Goal: Communication & Community: Ask a question

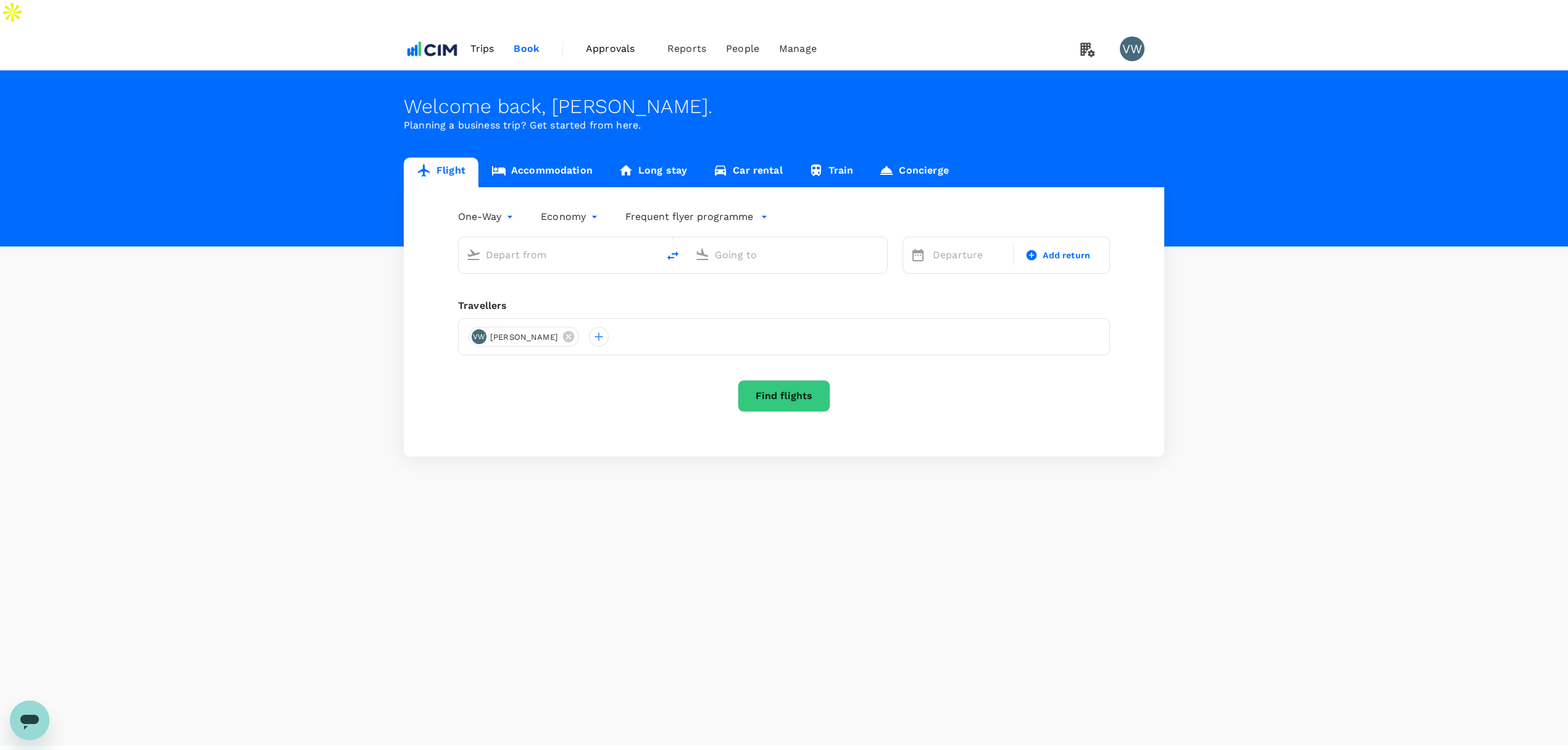
click at [479, 41] on span "Trips" at bounding box center [482, 48] width 24 height 15
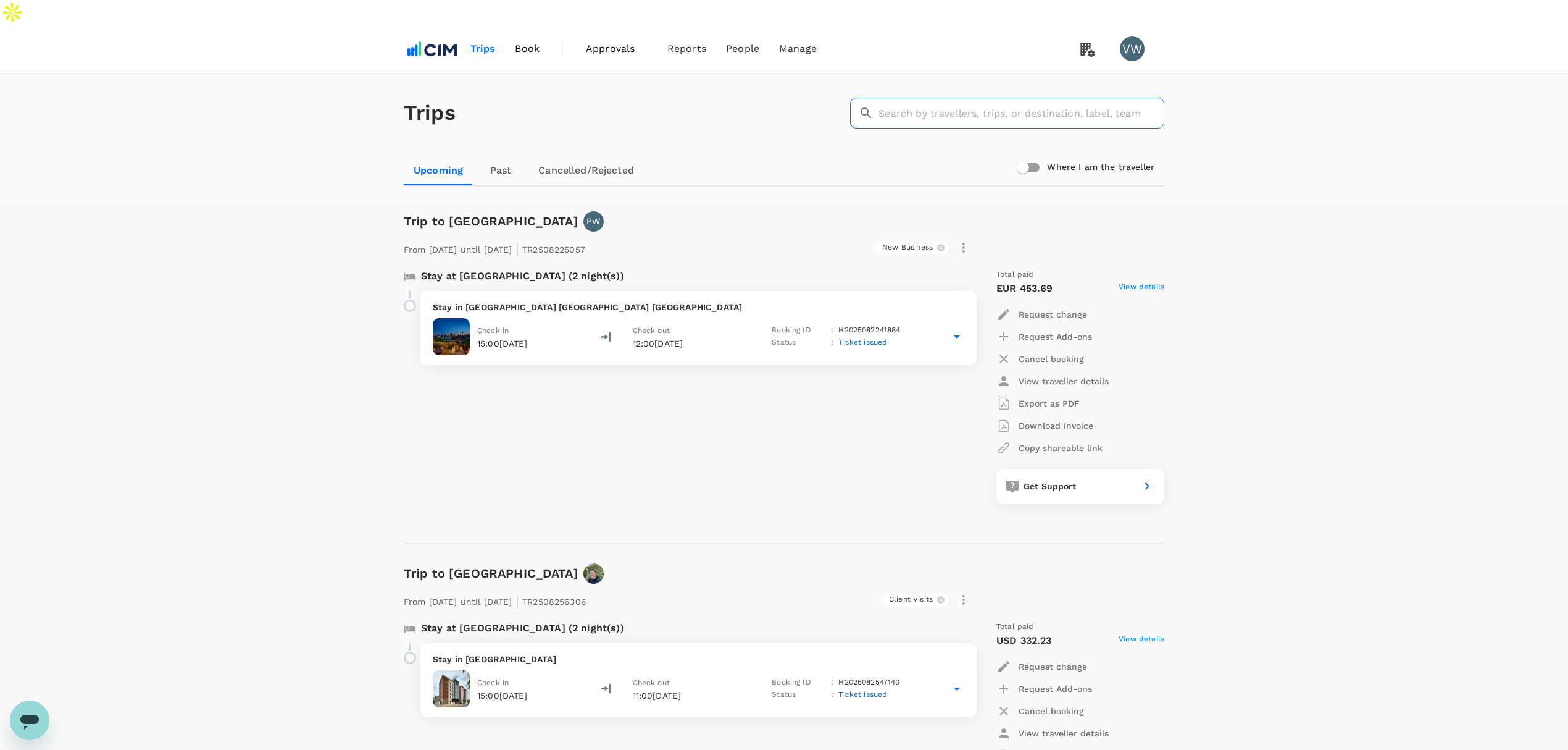
click at [1005, 98] on input "text" at bounding box center [1021, 113] width 286 height 31
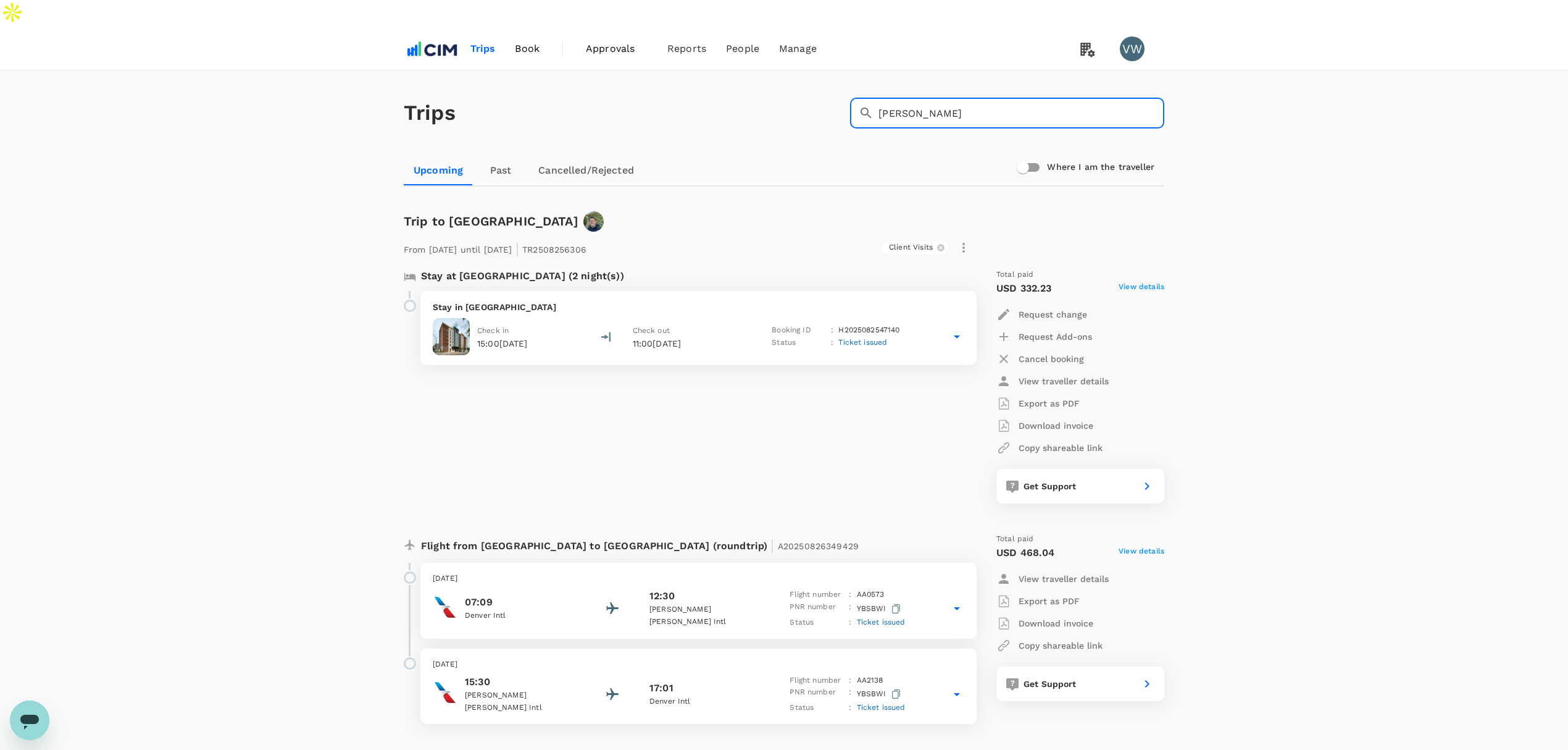
type input "[PERSON_NAME]"
click at [482, 41] on span "Trips" at bounding box center [483, 48] width 26 height 15
click at [440, 36] on img at bounding box center [432, 49] width 56 height 27
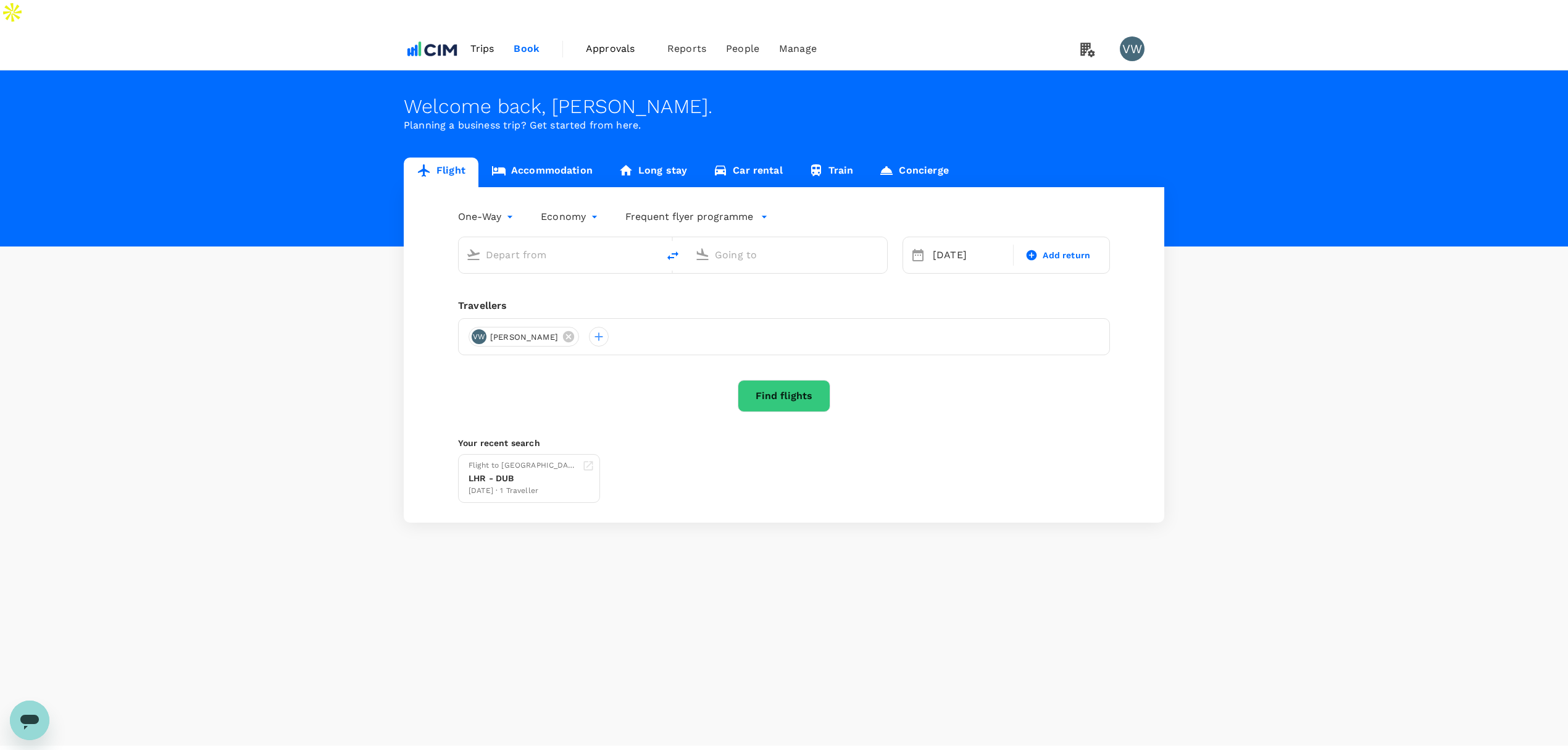
type input "London Heathrow (LHR)"
type input "[GEOGRAPHIC_DATA] (DUB)"
type input "London Heathrow (LHR)"
type input "[GEOGRAPHIC_DATA] (DUB)"
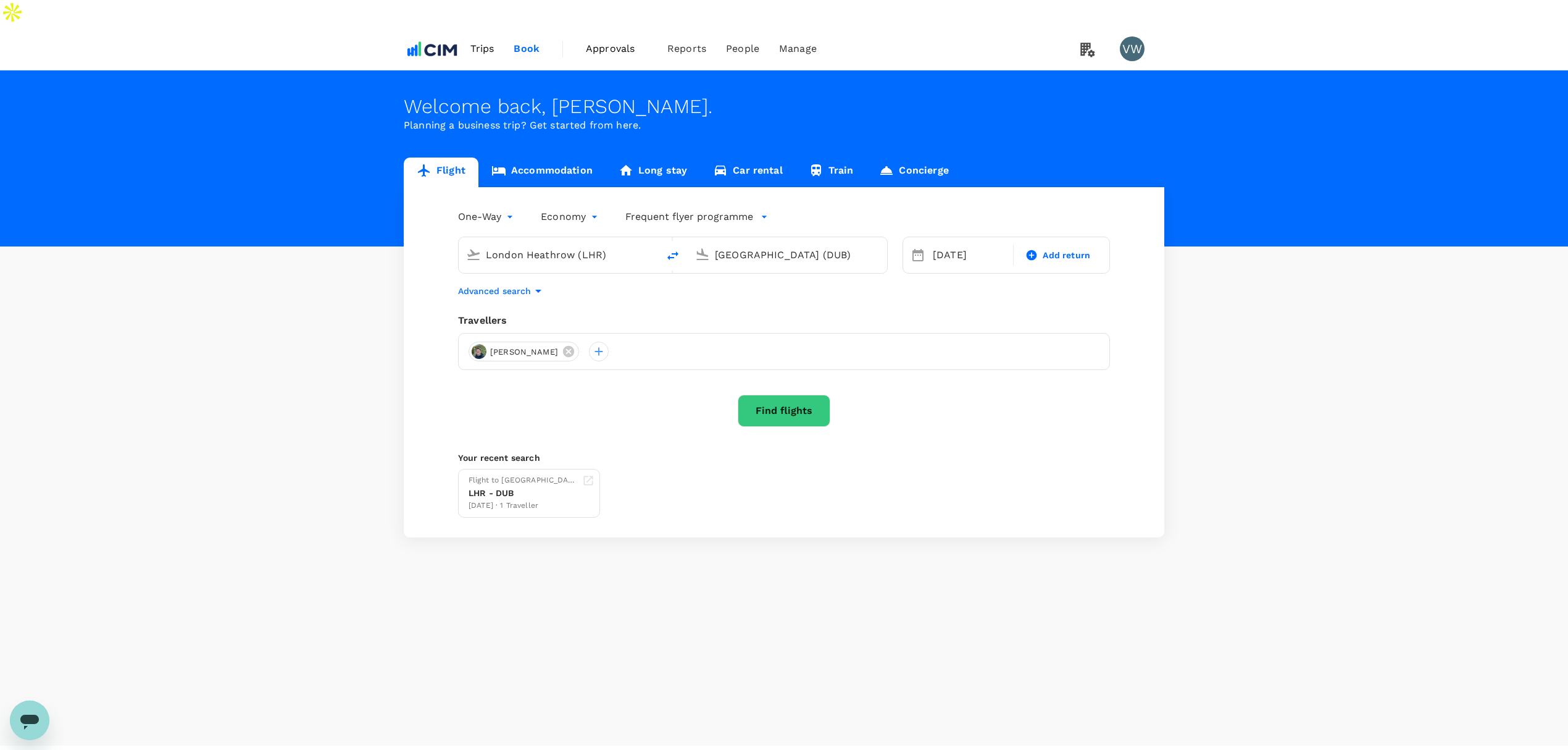
click at [40, 723] on icon "Open messaging window" at bounding box center [29, 720] width 22 height 22
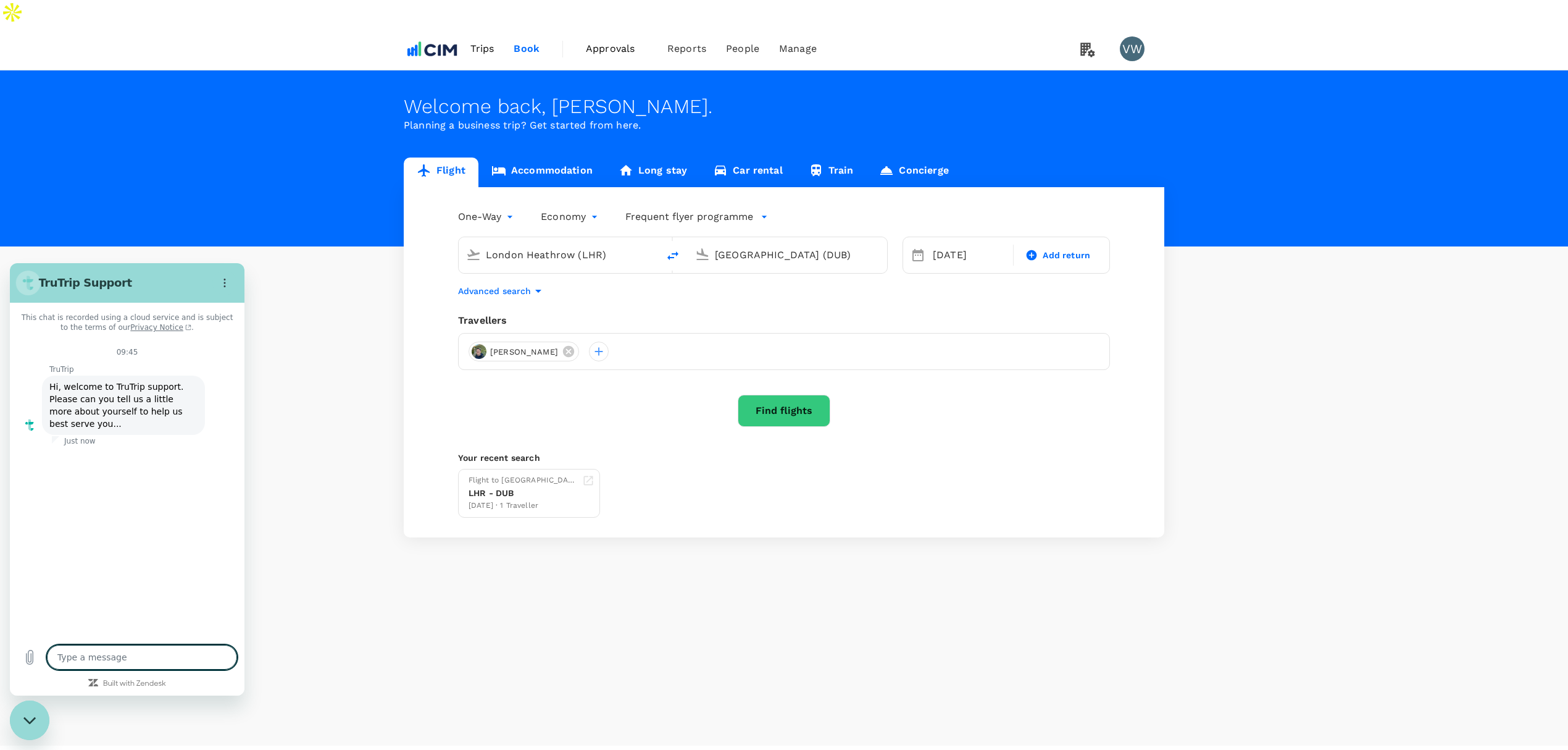
type textarea "x"
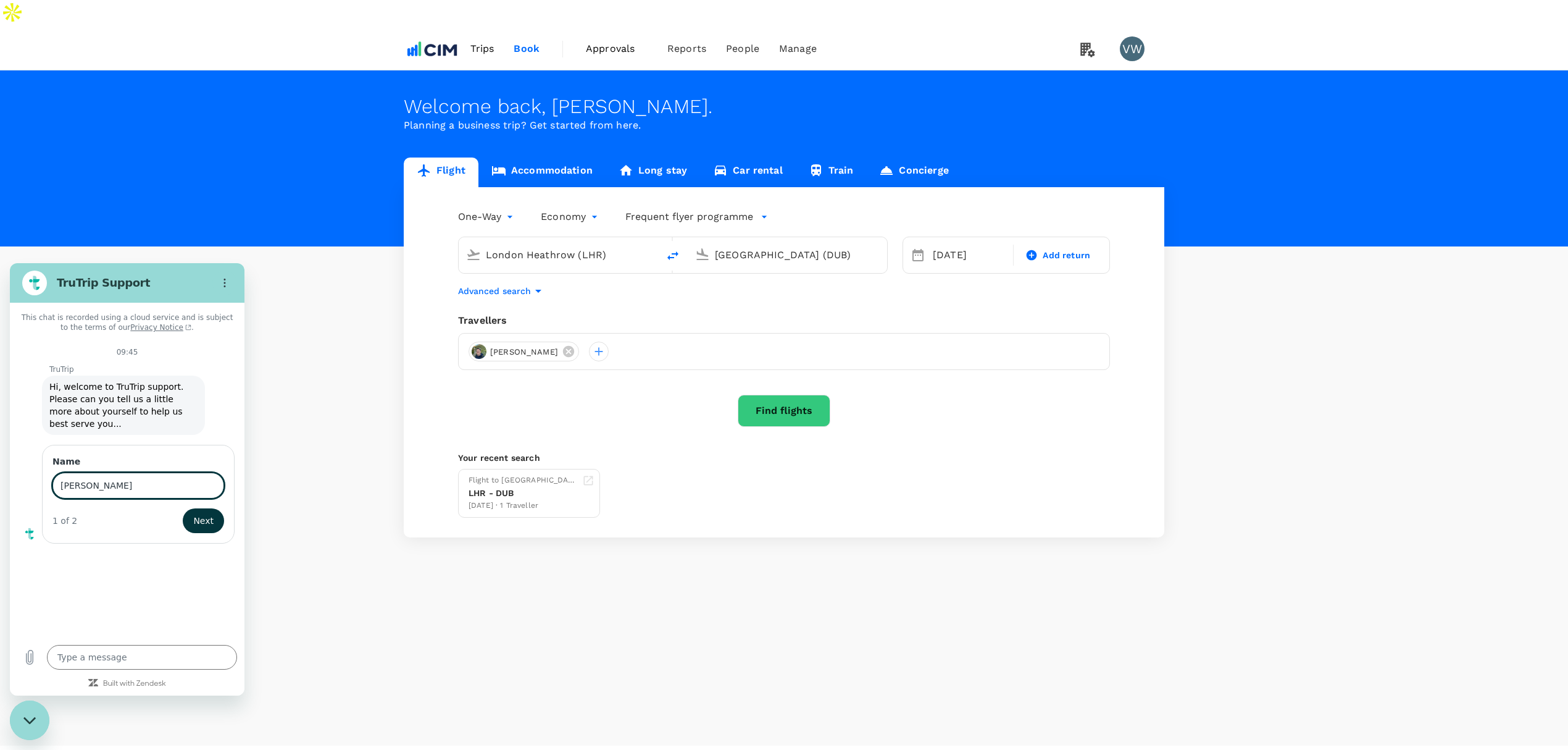
type input "[PERSON_NAME]"
click at [183, 509] on button "Next" at bounding box center [203, 520] width 41 height 25
type input "[PERSON_NAME][EMAIL_ADDRESS][PERSON_NAME][DOMAIN_NAME]"
click at [181, 561] on button "Send" at bounding box center [202, 573] width 43 height 25
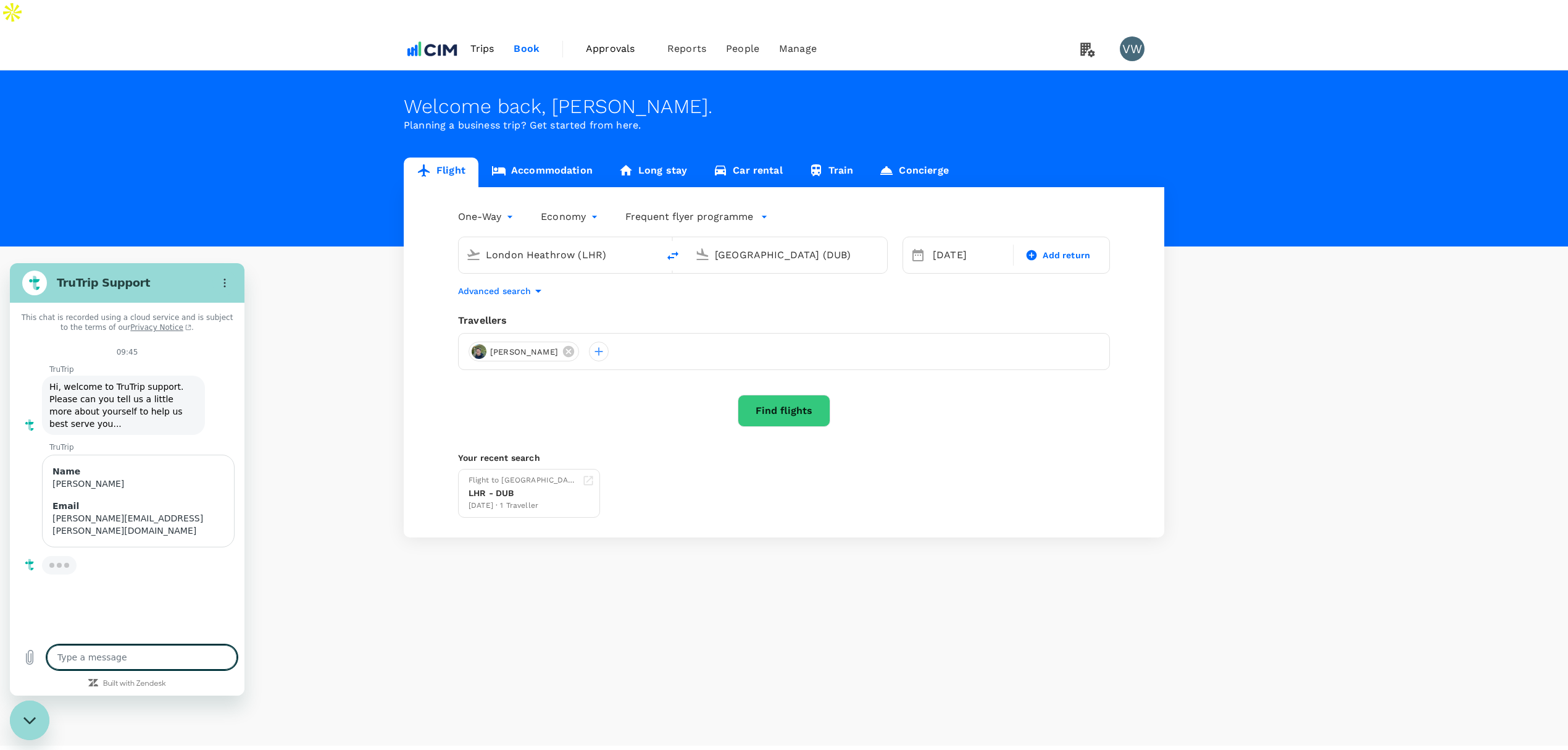
type textarea "x"
type textarea "A"
type textarea "x"
type textarea "Ar"
type textarea "x"
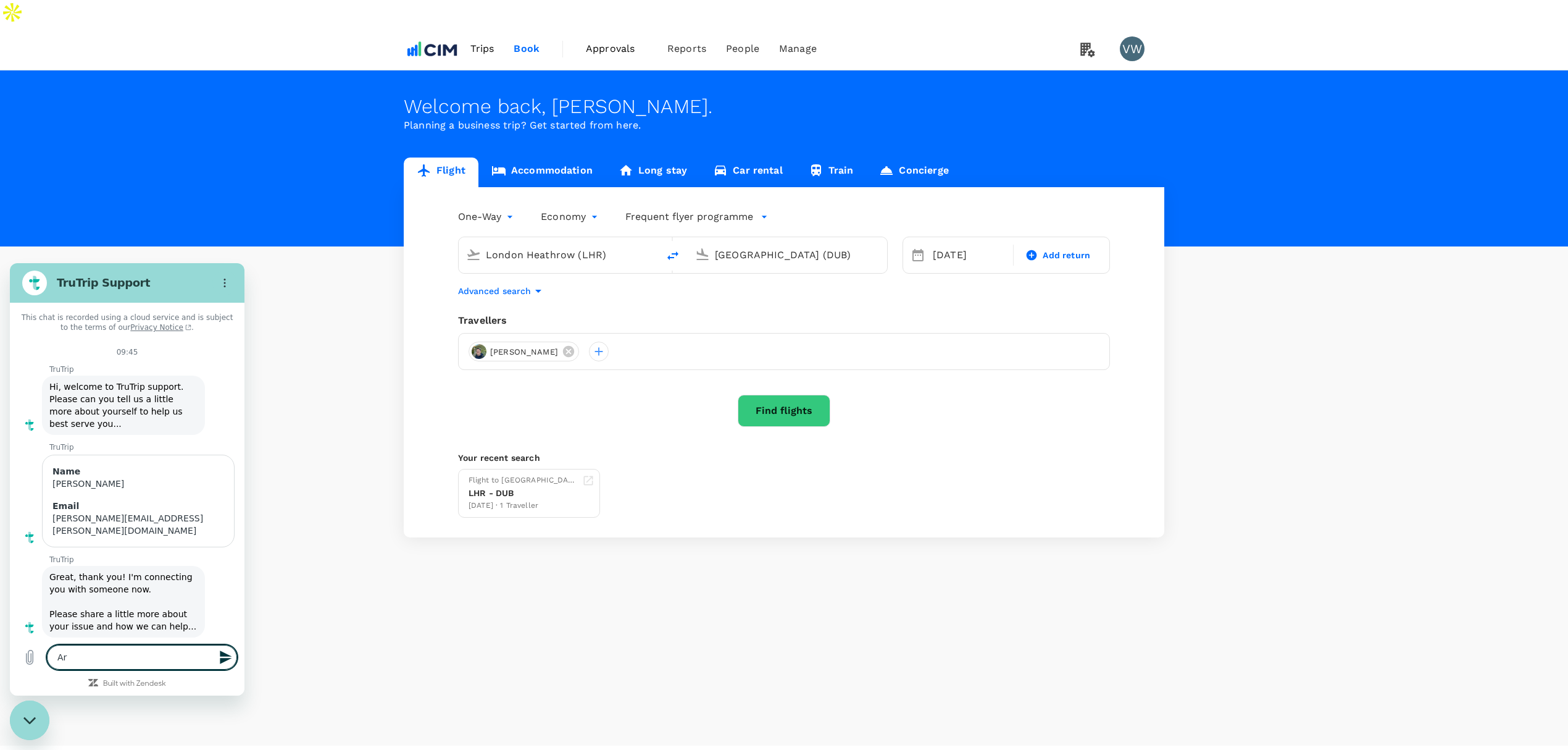
type textarea "Are"
type textarea "x"
type textarea "Are"
type textarea "x"
type textarea "Are y"
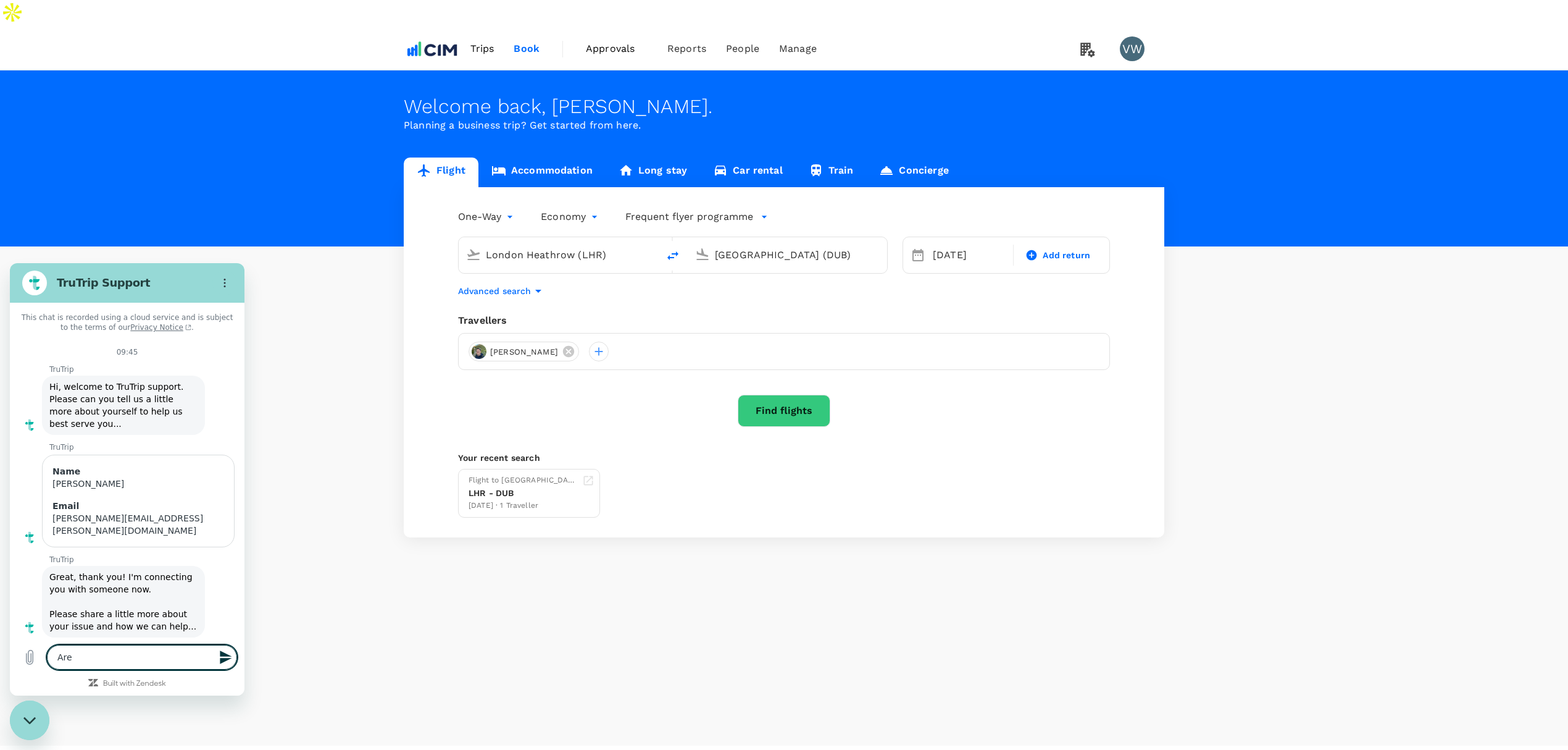
type textarea "x"
type textarea "Are yo"
type textarea "x"
type textarea "Are you"
type textarea "x"
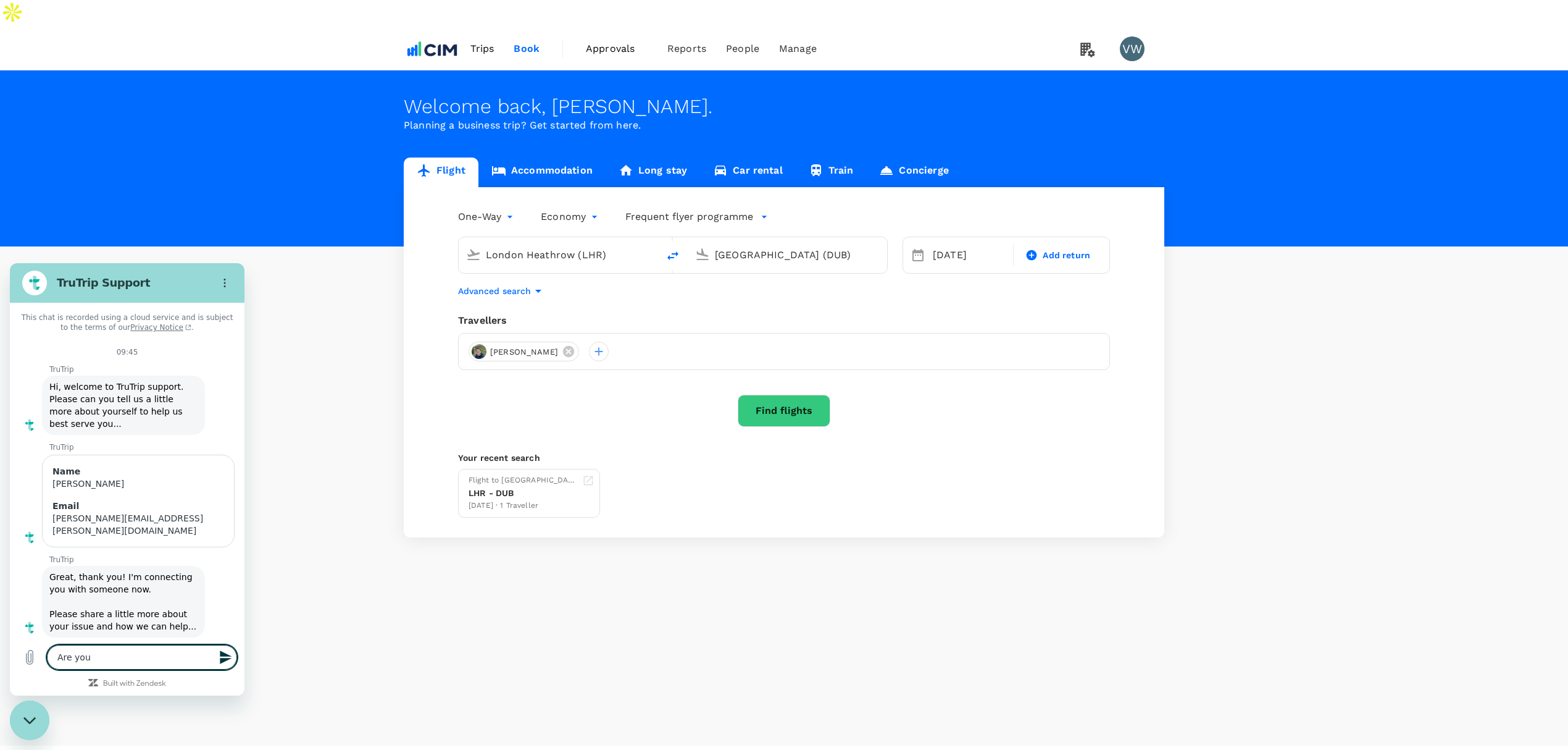
type textarea "Are you"
type textarea "x"
type textarea "Are you a"
type textarea "x"
type textarea "Are you"
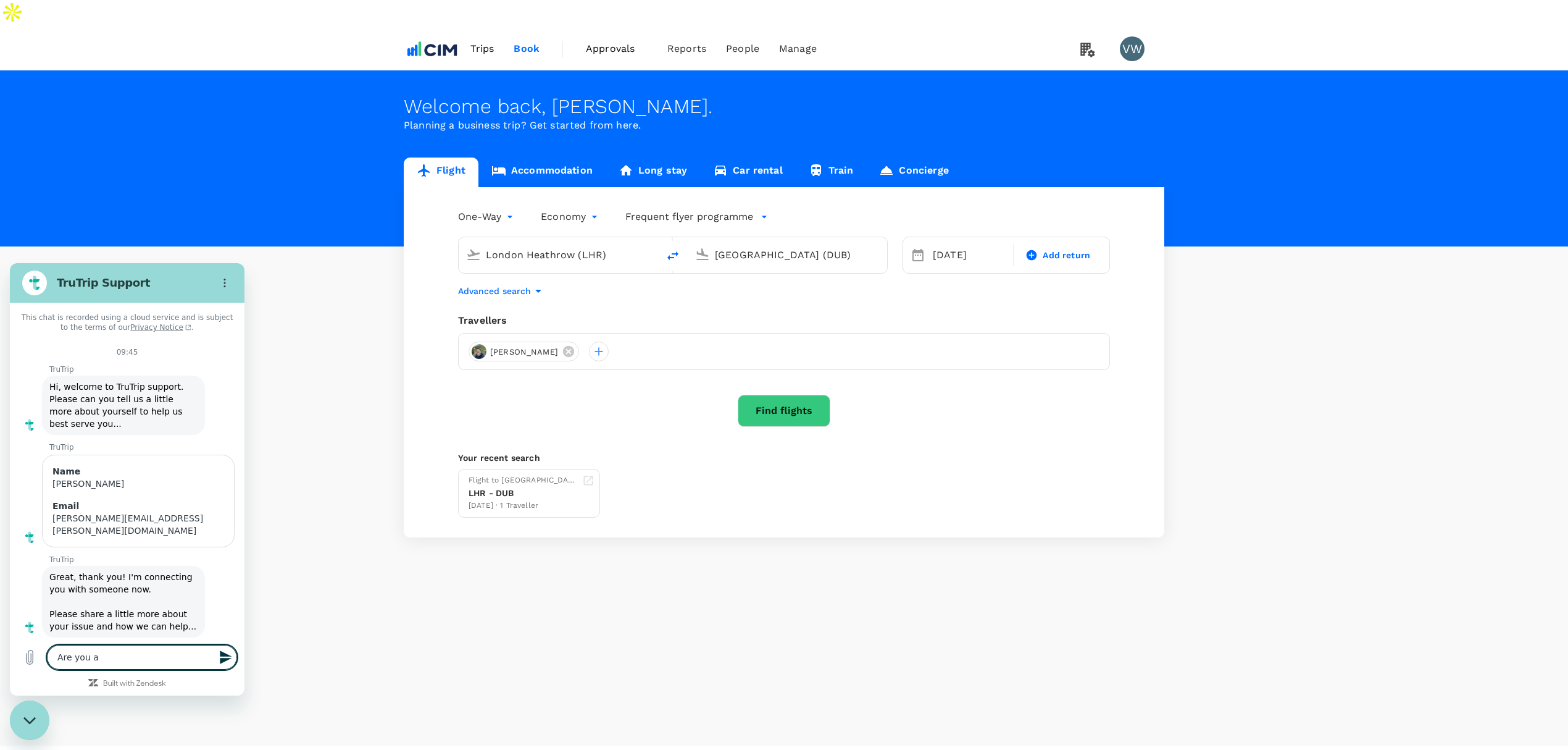
type textarea "x"
type textarea "Are you a"
type textarea "x"
type textarea "Are you ab"
type textarea "x"
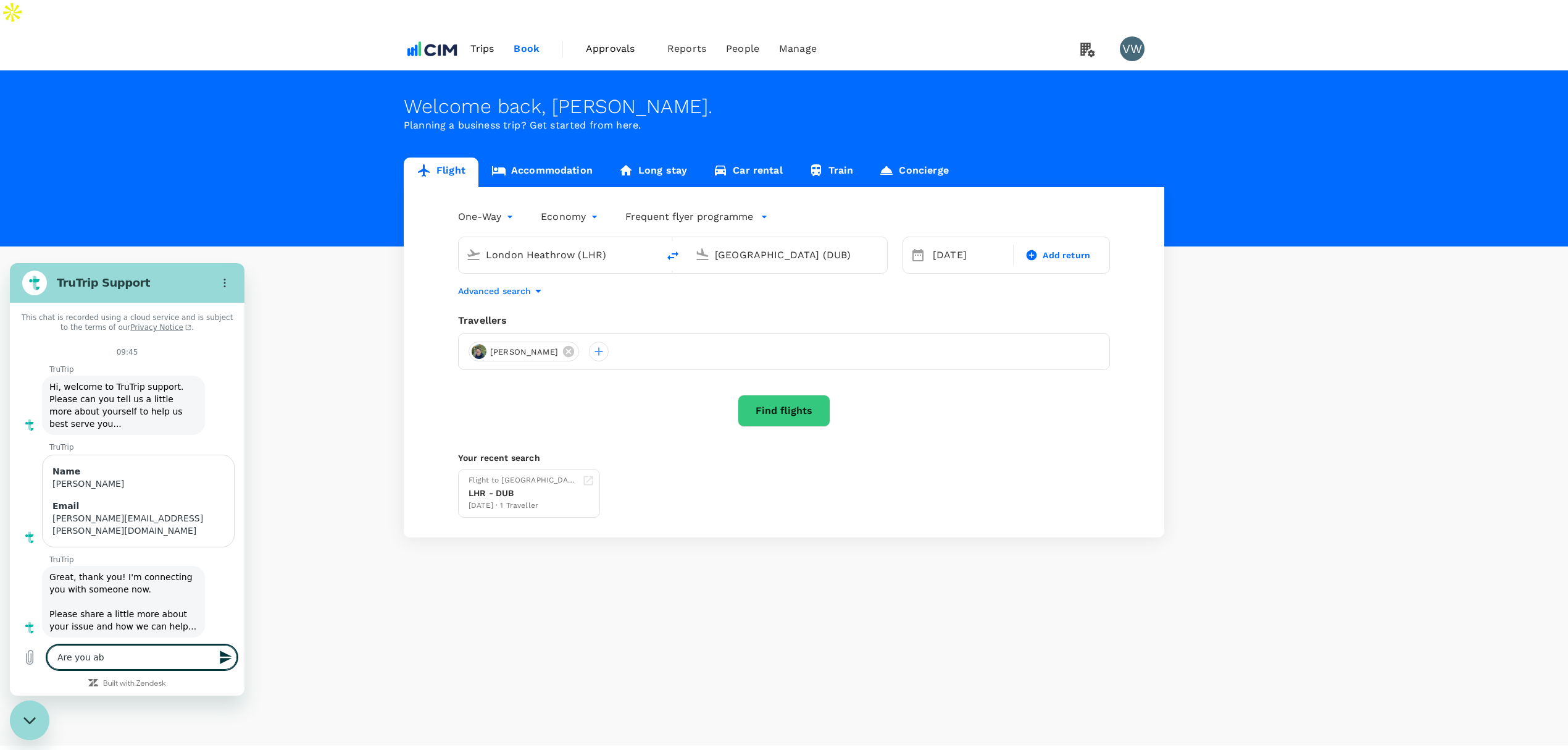
type textarea "Are you abl"
type textarea "x"
type textarea "Are you able"
type textarea "x"
type textarea "Are you able"
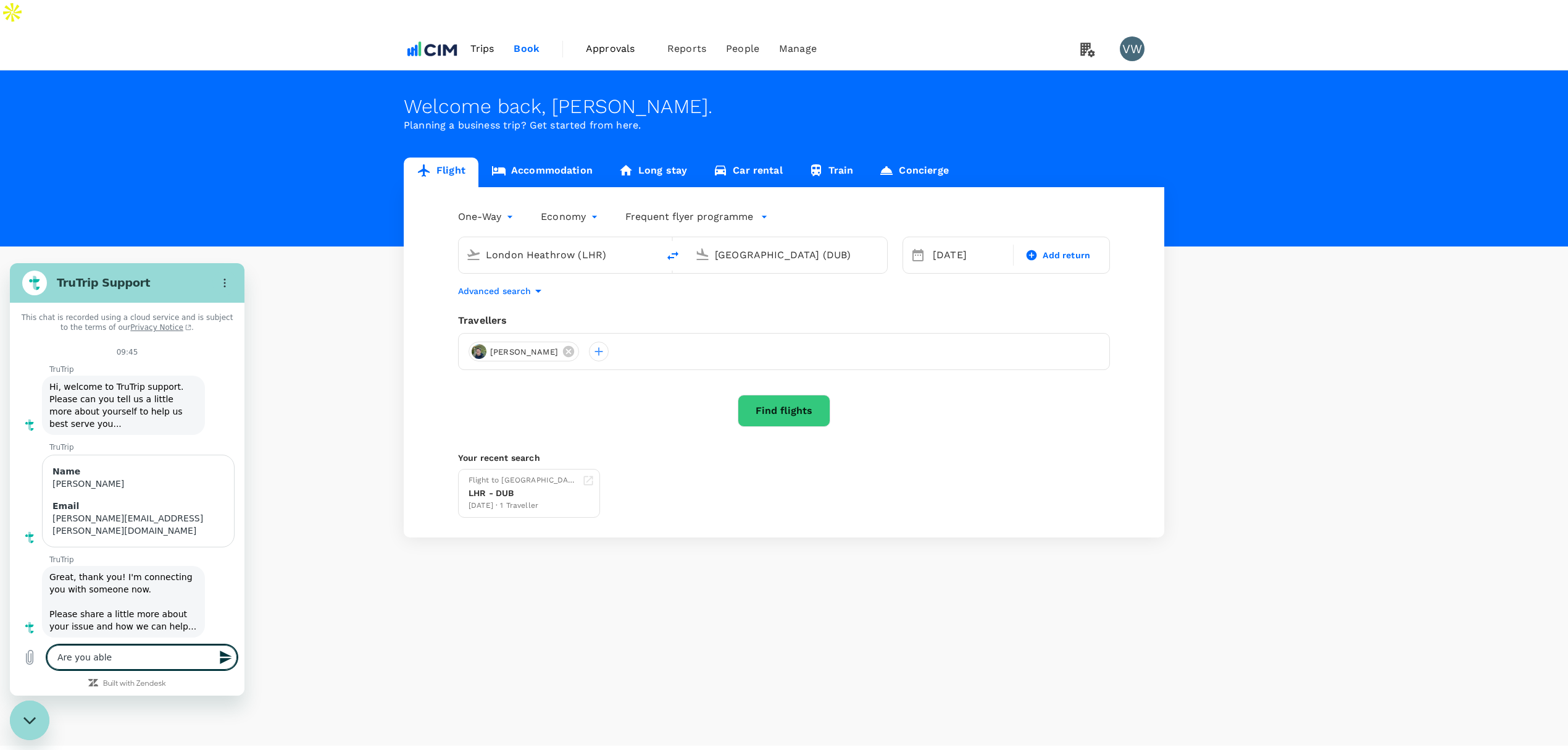
type textarea "x"
type textarea "Are you able t"
type textarea "x"
type textarea "Are you able to"
type textarea "x"
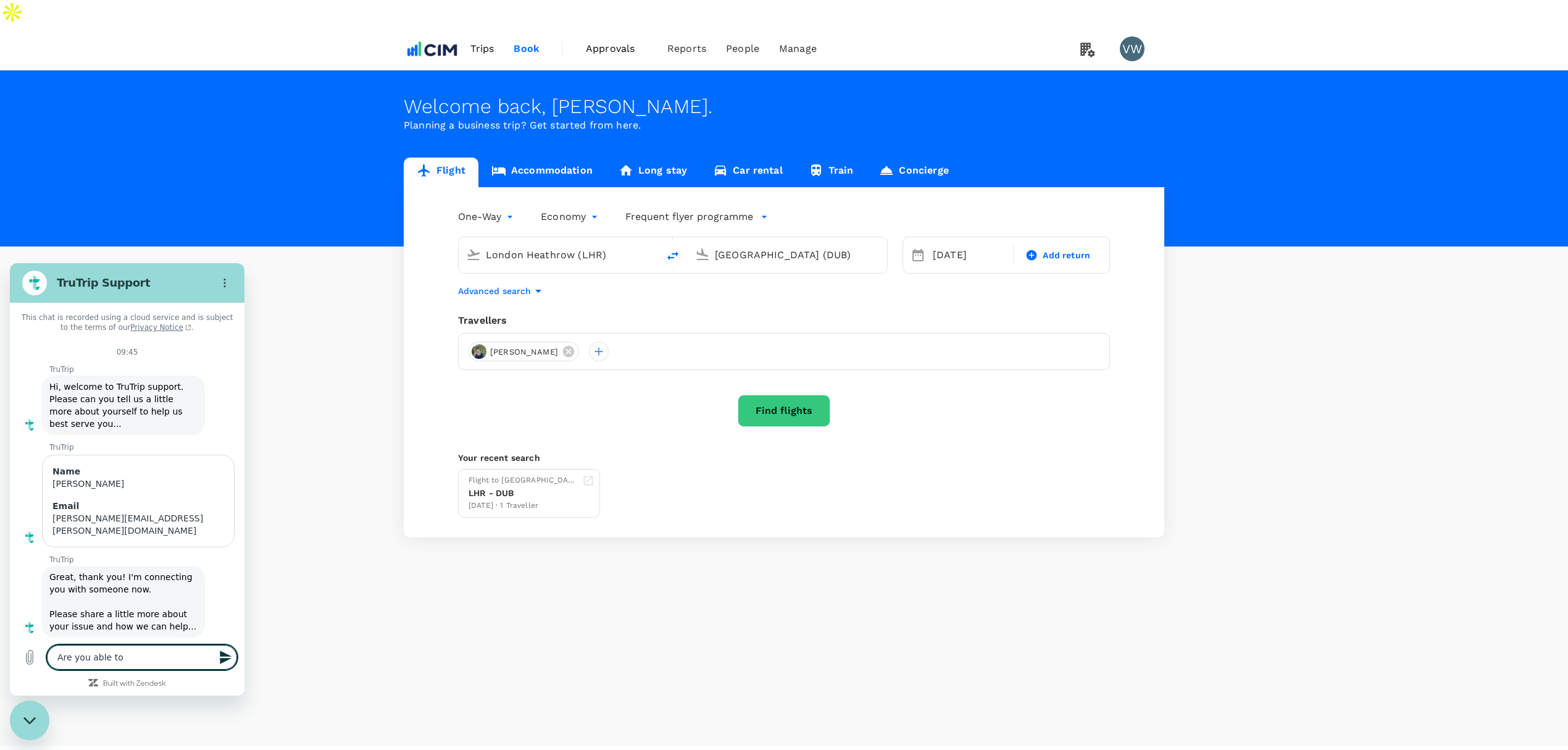
type textarea "Are you able to"
type textarea "x"
type textarea "Are you able to p"
type textarea "x"
type textarea "Are you able to pl"
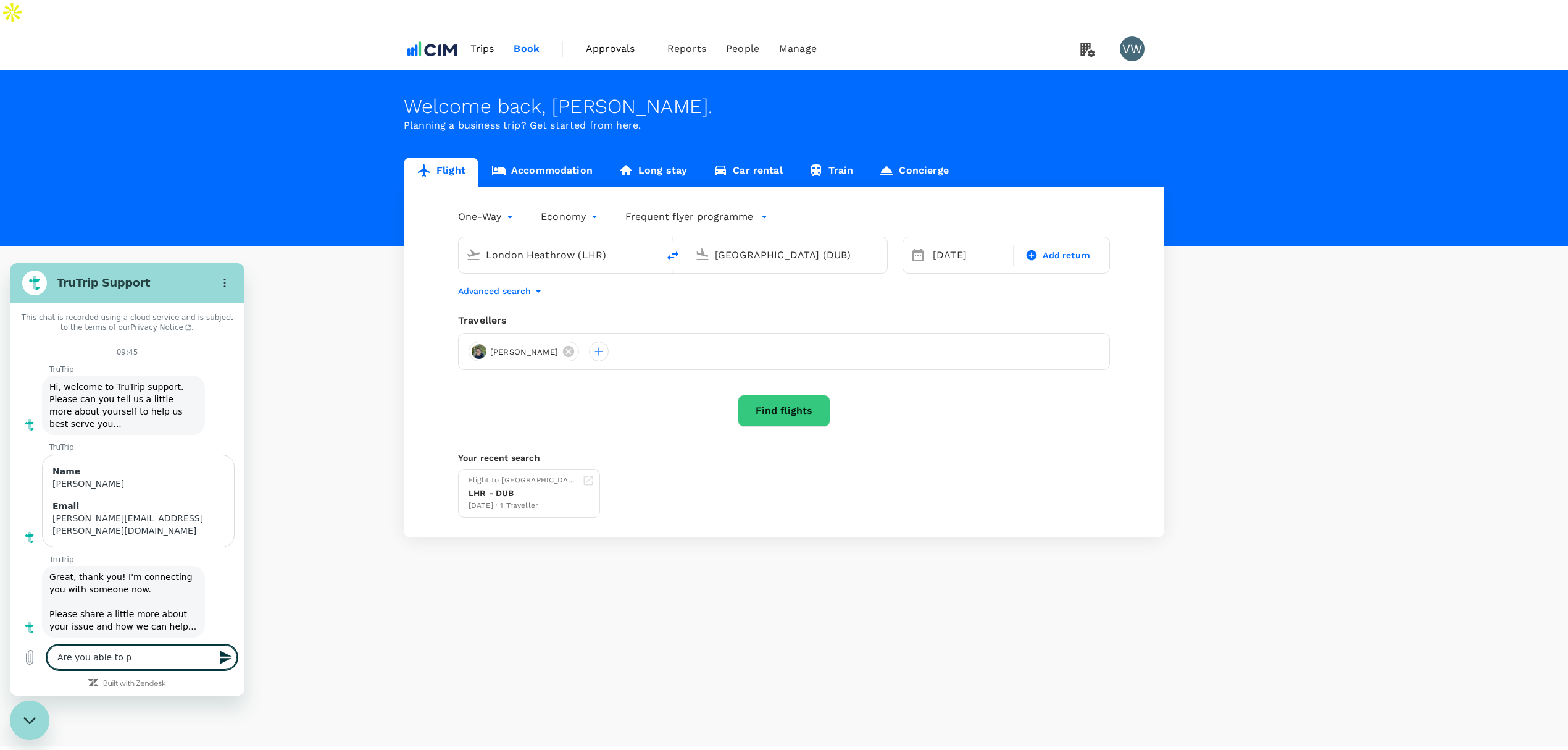
type textarea "x"
type textarea "Are you able to ple"
type textarea "x"
type textarea "Are you able to plea"
type textarea "x"
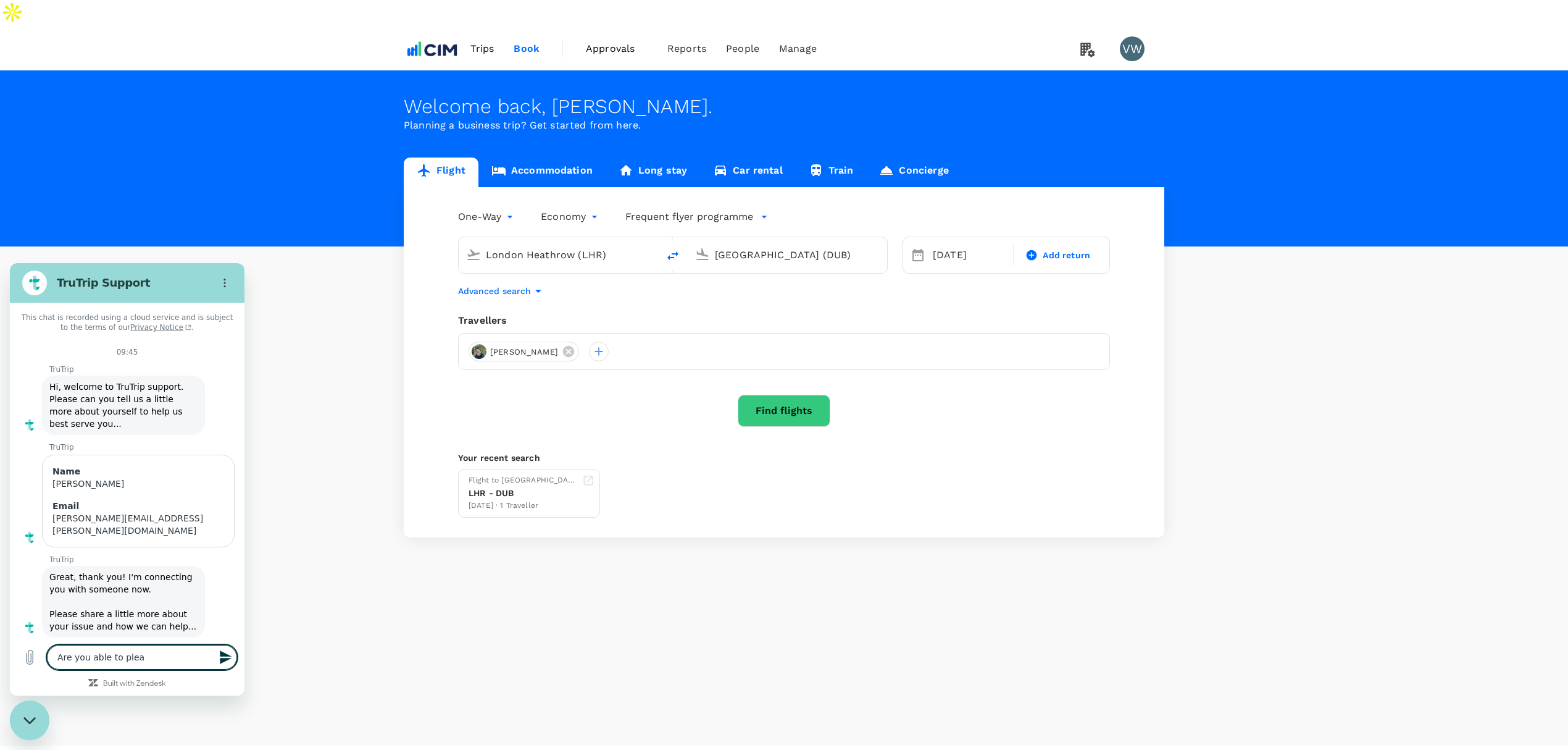
type textarea "Are you able to pleas"
type textarea "x"
type textarea "Are you able to please"
type textarea "x"
type textarea "Are you able to please"
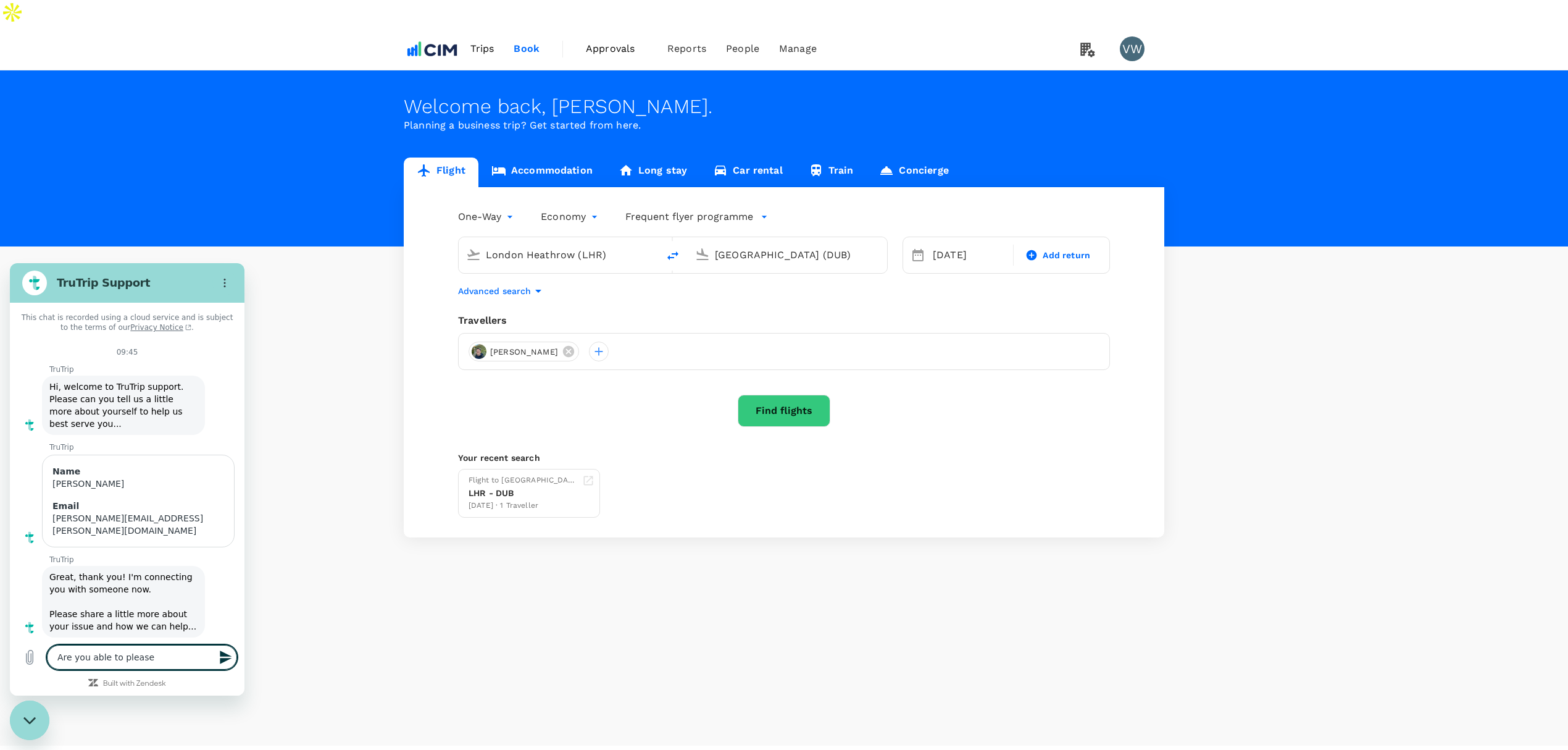
type textarea "x"
type textarea "Are you able to please c"
type textarea "x"
type textarea "Are you able to please co"
type textarea "x"
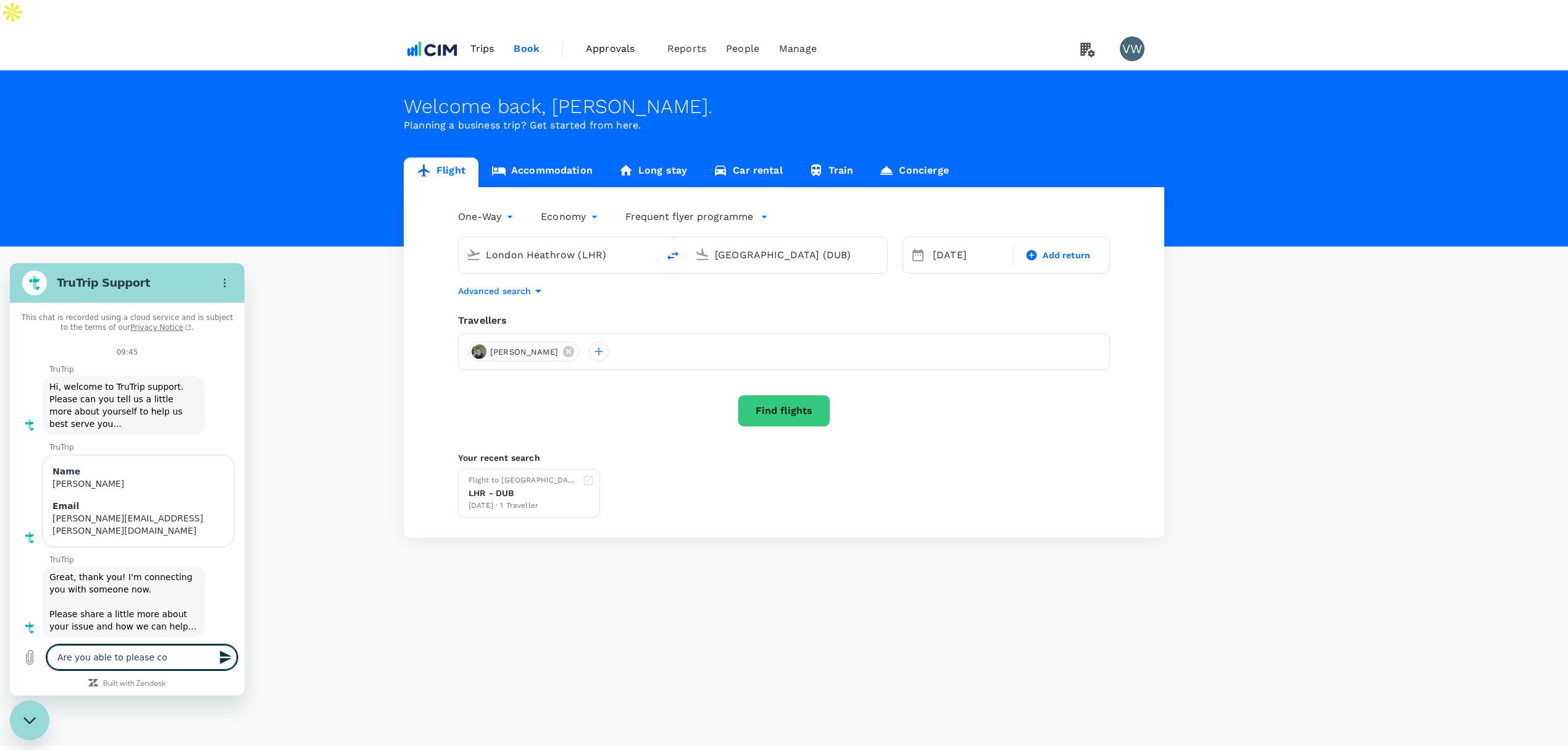
type textarea "Are you able to please con"
type textarea "x"
type textarea "Are you able to please conf"
type textarea "x"
type textarea "Are you able to please confi"
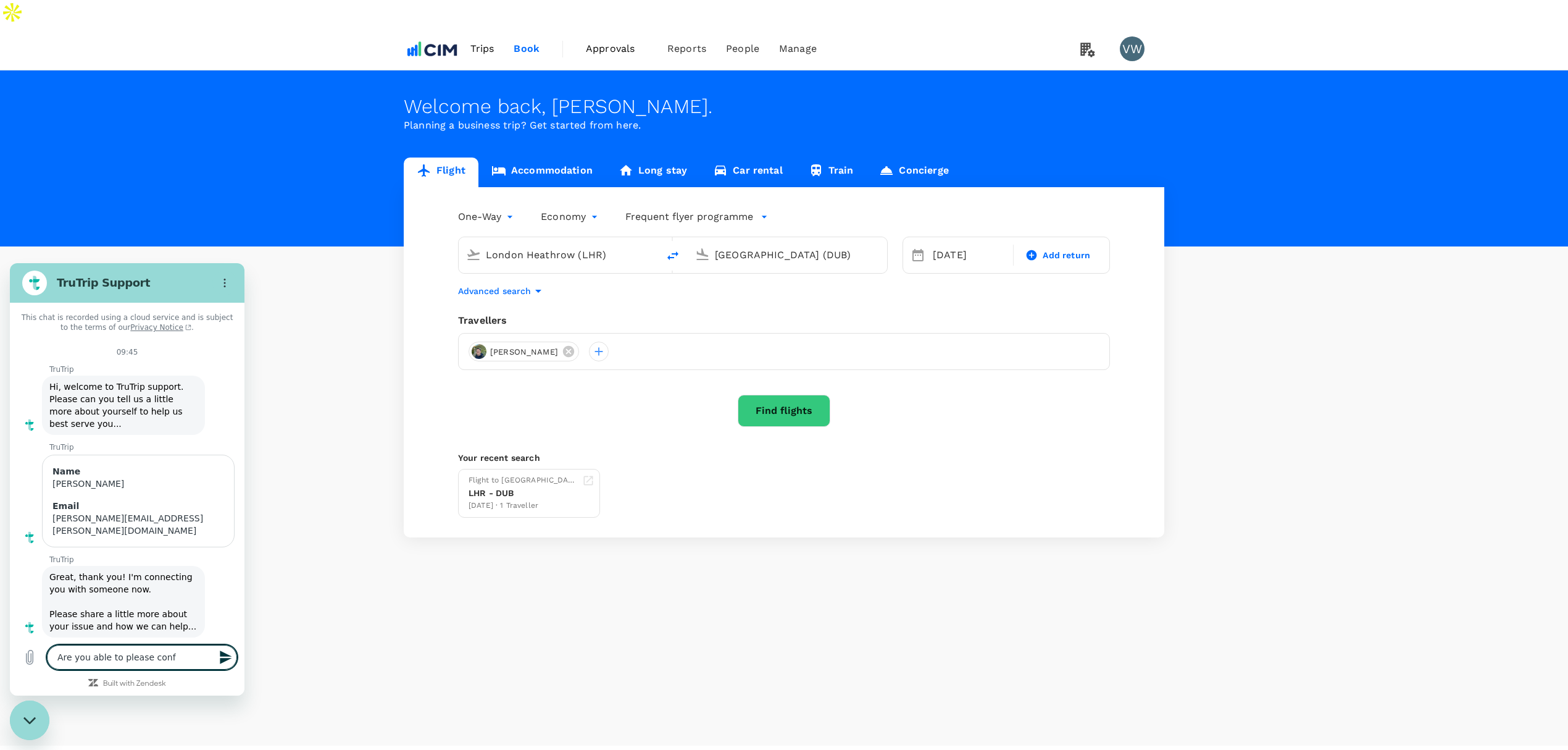
type textarea "x"
type textarea "Are you able to please confir"
type textarea "x"
type textarea "Are you able to please confirm"
type textarea "x"
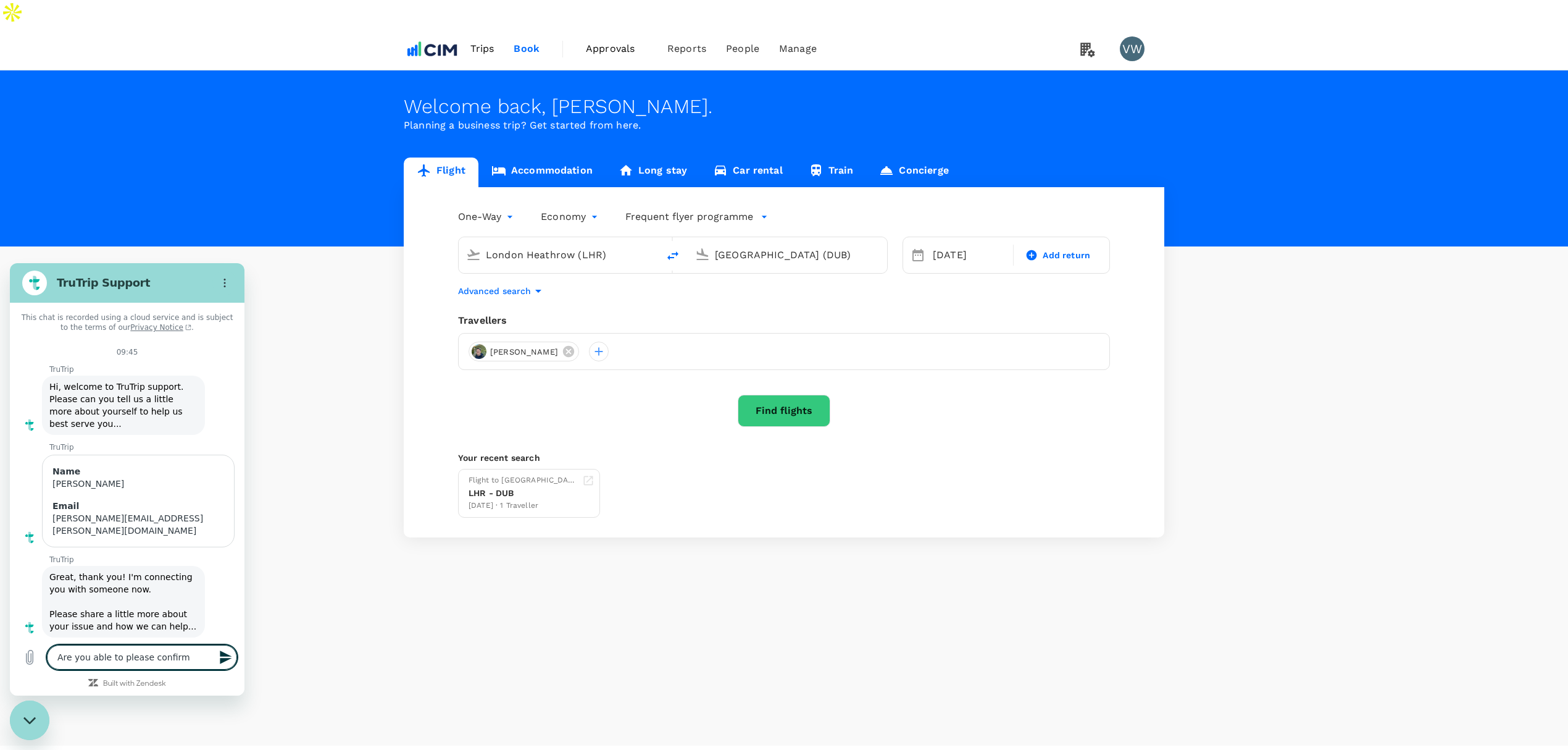
type textarea "Are you able to please confirm"
type textarea "x"
type textarea "Are you able to please confirm w"
type textarea "x"
type textarea "Are you able to please confirm wh"
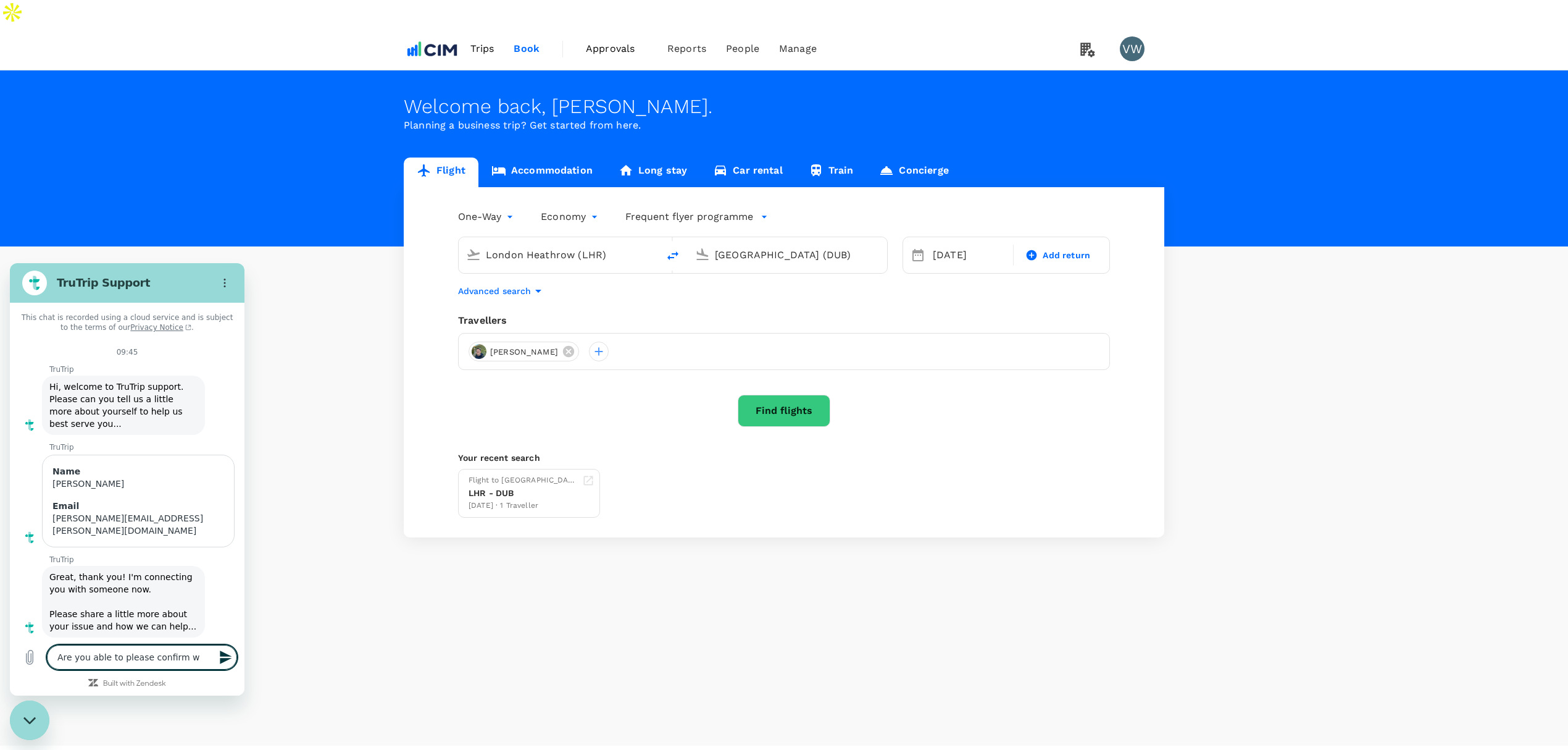
type textarea "x"
type textarea "Are you able to please confirm whe"
type textarea "x"
type textarea "Are you able to please confirm whet"
type textarea "x"
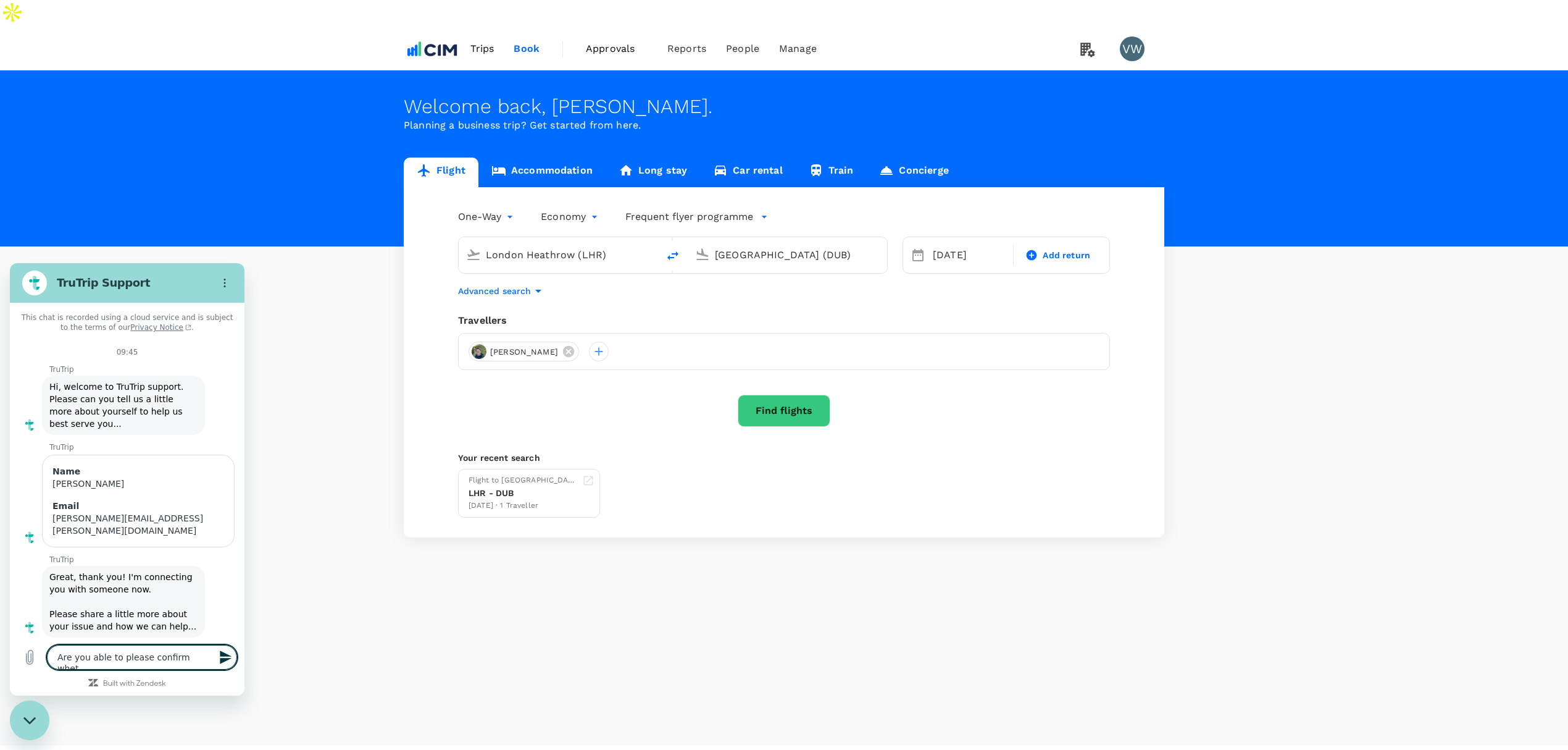
type textarea "Are you able to please confirm wheth"
type textarea "x"
type textarea "Are you able to please confirm whethe"
type textarea "x"
type textarea "Are you able to please confirm whether"
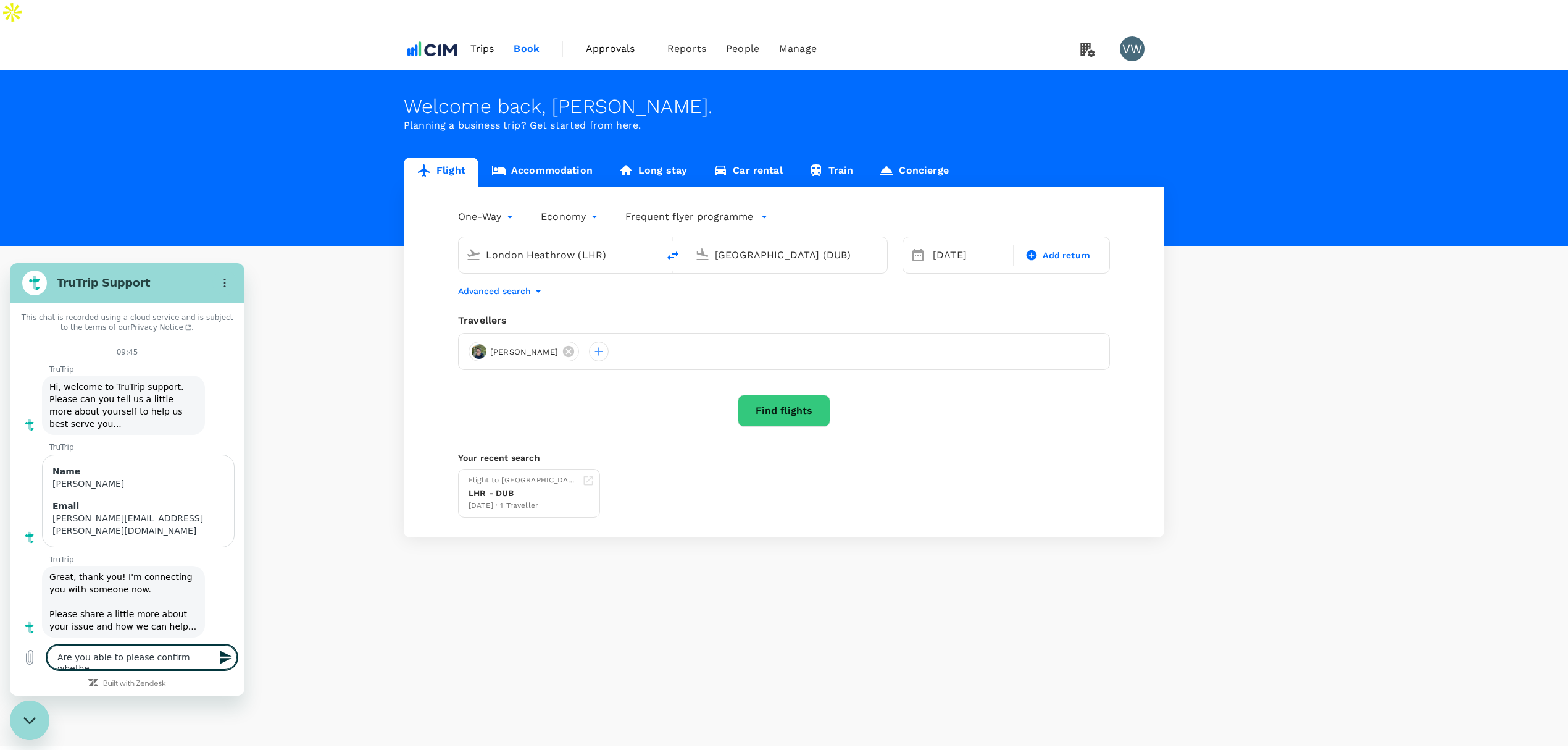
type textarea "x"
type textarea "Are you able to please confirm whether"
type textarea "x"
type textarea "Are you able to please confirm whether C"
type textarea "x"
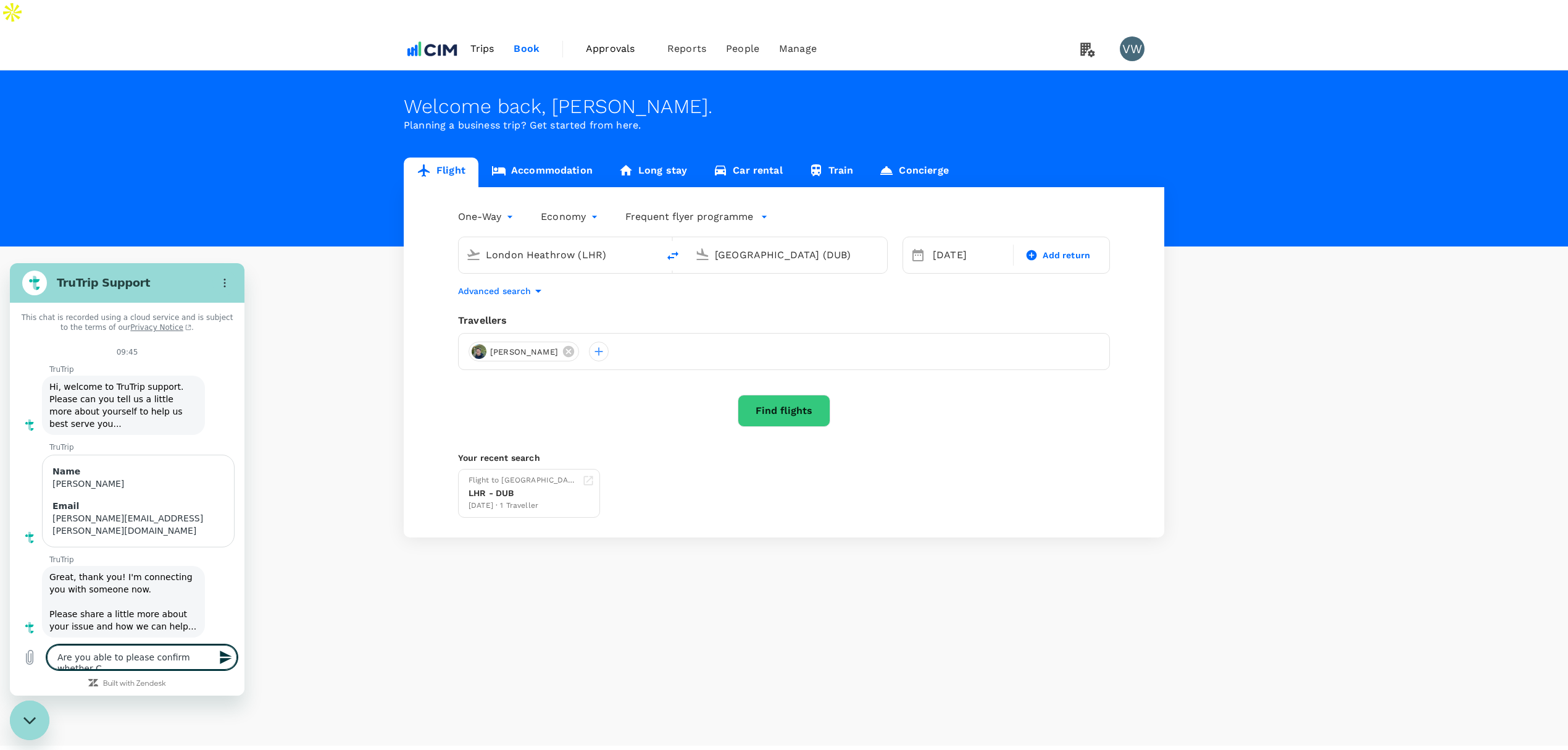
type textarea "Are you able to please confirm whether Ch"
type textarea "x"
type textarea "Are you able to please confirm whether Chr"
type textarea "x"
type textarea "Are you able to please confirm whether Chri"
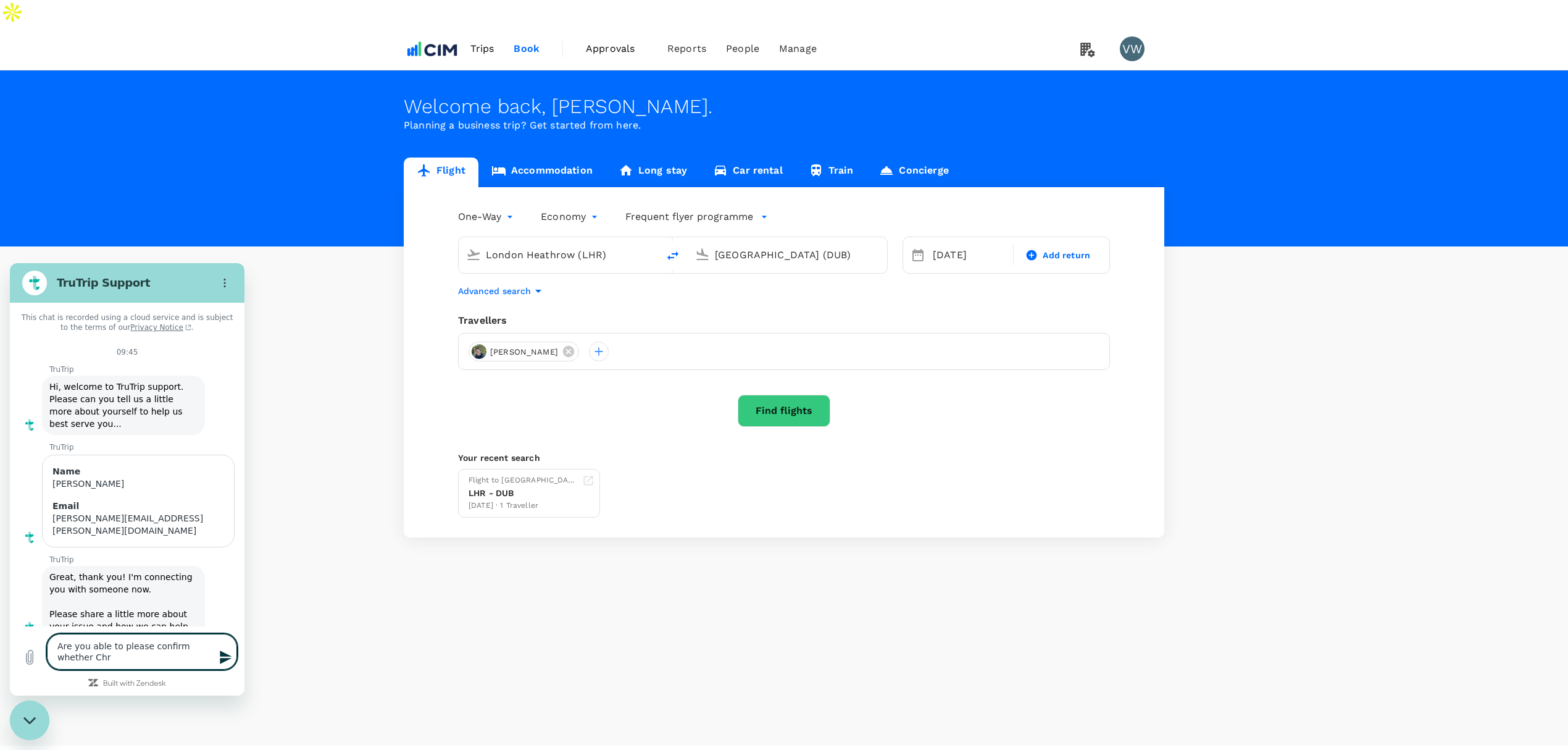
type textarea "x"
type textarea "Are you able to please confirm whether [PERSON_NAME]"
type textarea "x"
type textarea "Are you able to please confirm whether [PERSON_NAME]"
type textarea "x"
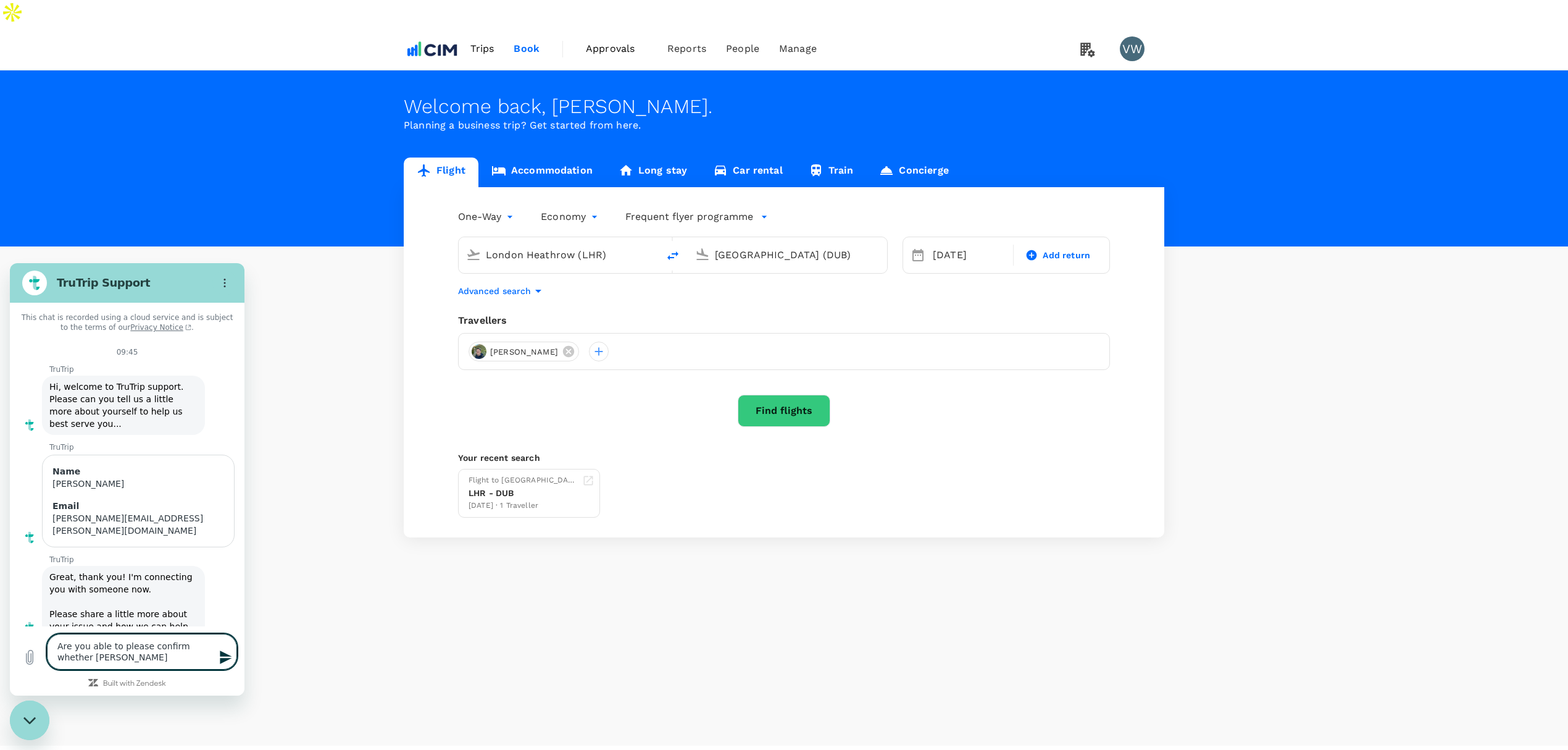
type textarea "Are you able to please confirm whether [PERSON_NAME]"
type textarea "x"
type textarea "Are you able to please confirm whether [PERSON_NAME]"
type textarea "x"
type textarea "Are you able to please confirm whether [PERSON_NAME]"
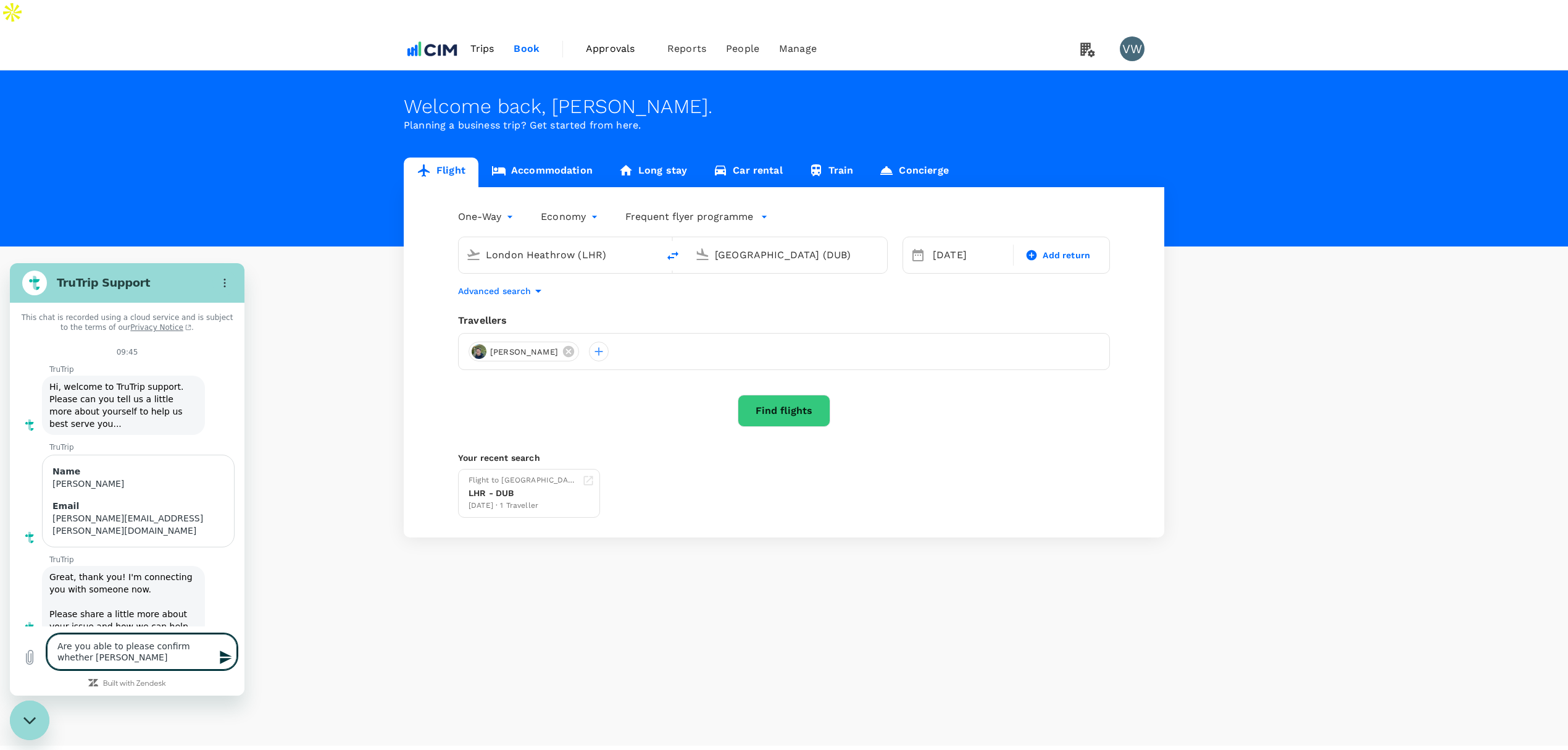
type textarea "x"
type textarea "Are you able to please confirm whether [PERSON_NAME]"
type textarea "x"
type textarea "Are you able to please confirm whether [PERSON_NAME]"
type textarea "x"
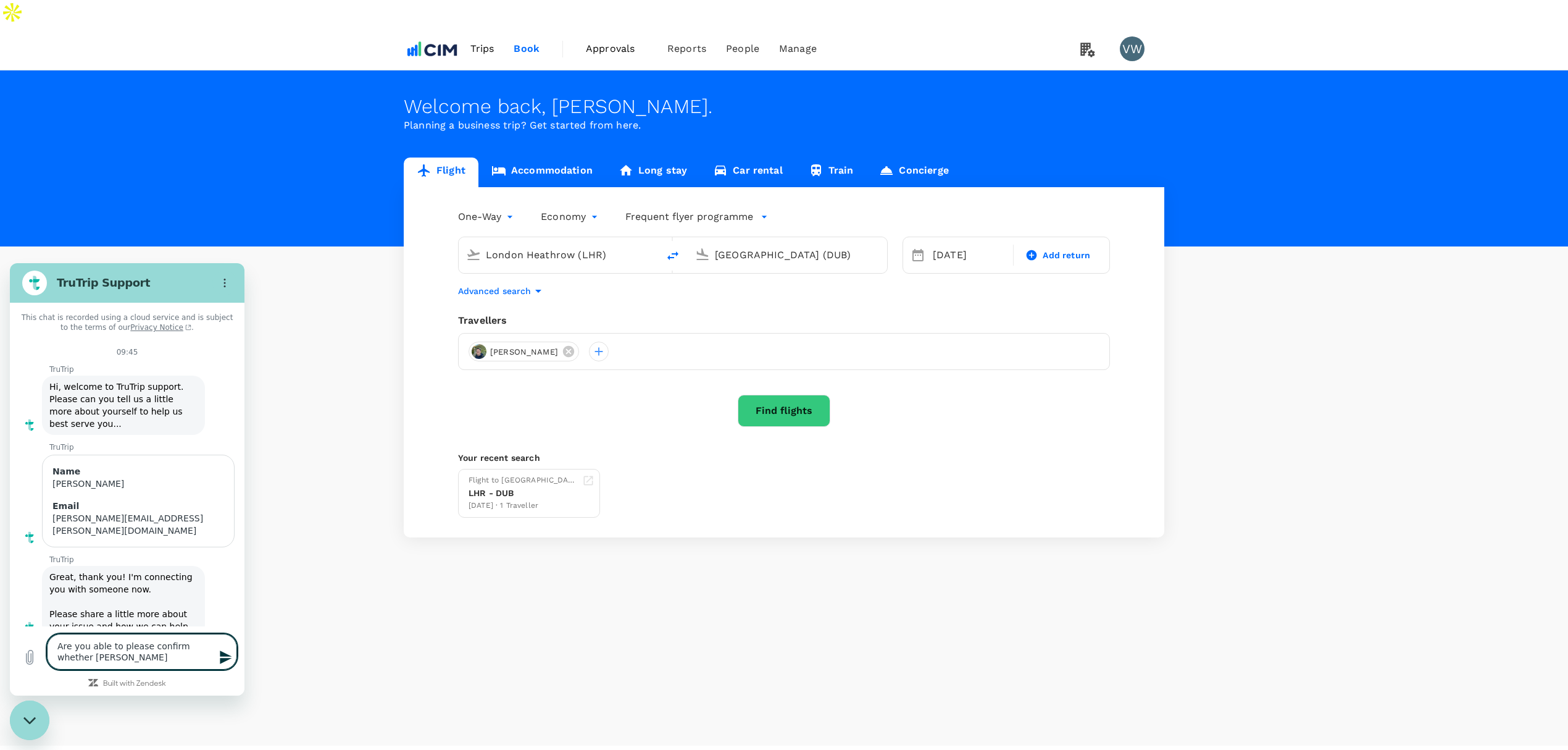
type textarea "Are you able to please confirm whether [PERSON_NAME]"
type textarea "x"
type textarea "Are you able to please confirm whether [PERSON_NAME]"
type textarea "x"
type textarea "Are you able to please confirm whether [PERSON_NAME]"
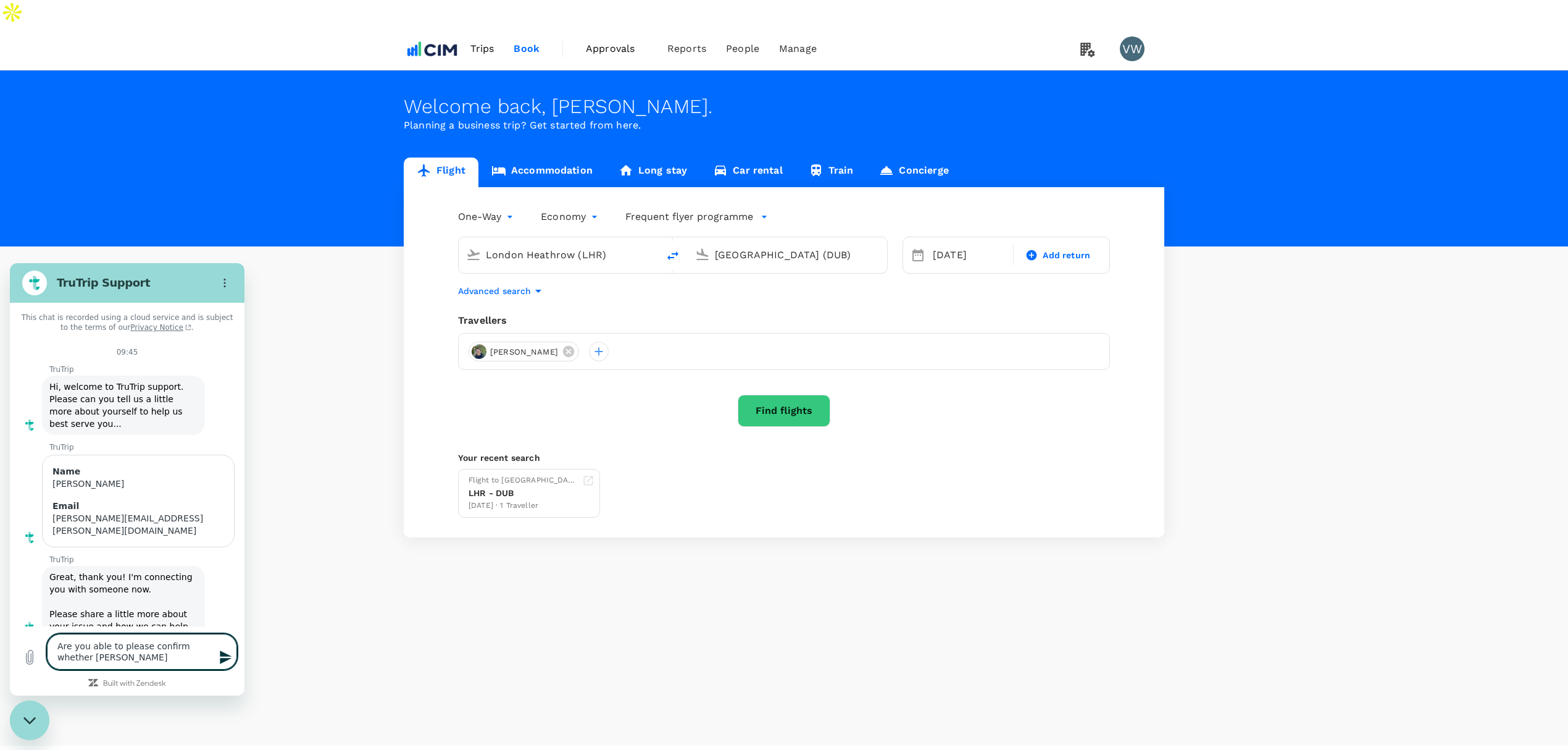
type textarea "x"
type textarea "Are you able to please confirm whether [PERSON_NAME]"
type textarea "x"
type textarea "Are you able to please confirm whether [PERSON_NAME] i"
type textarea "x"
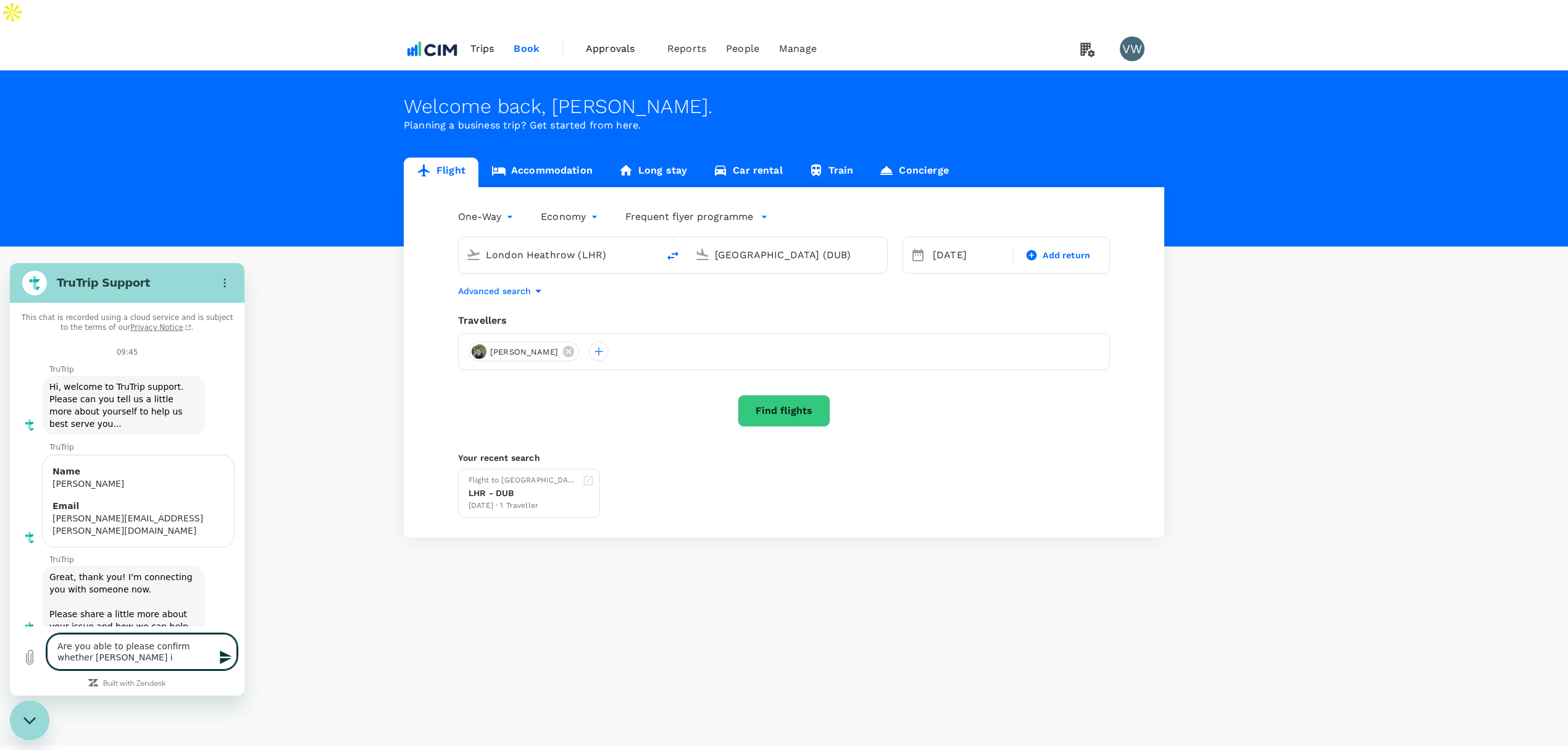
type textarea "Are you able to please confirm whether [PERSON_NAME] in"
type textarea "x"
type textarea "Are you able to please confirm whether [PERSON_NAME] in"
type textarea "x"
type textarea "Are you able to please confirm whether [PERSON_NAME] in t"
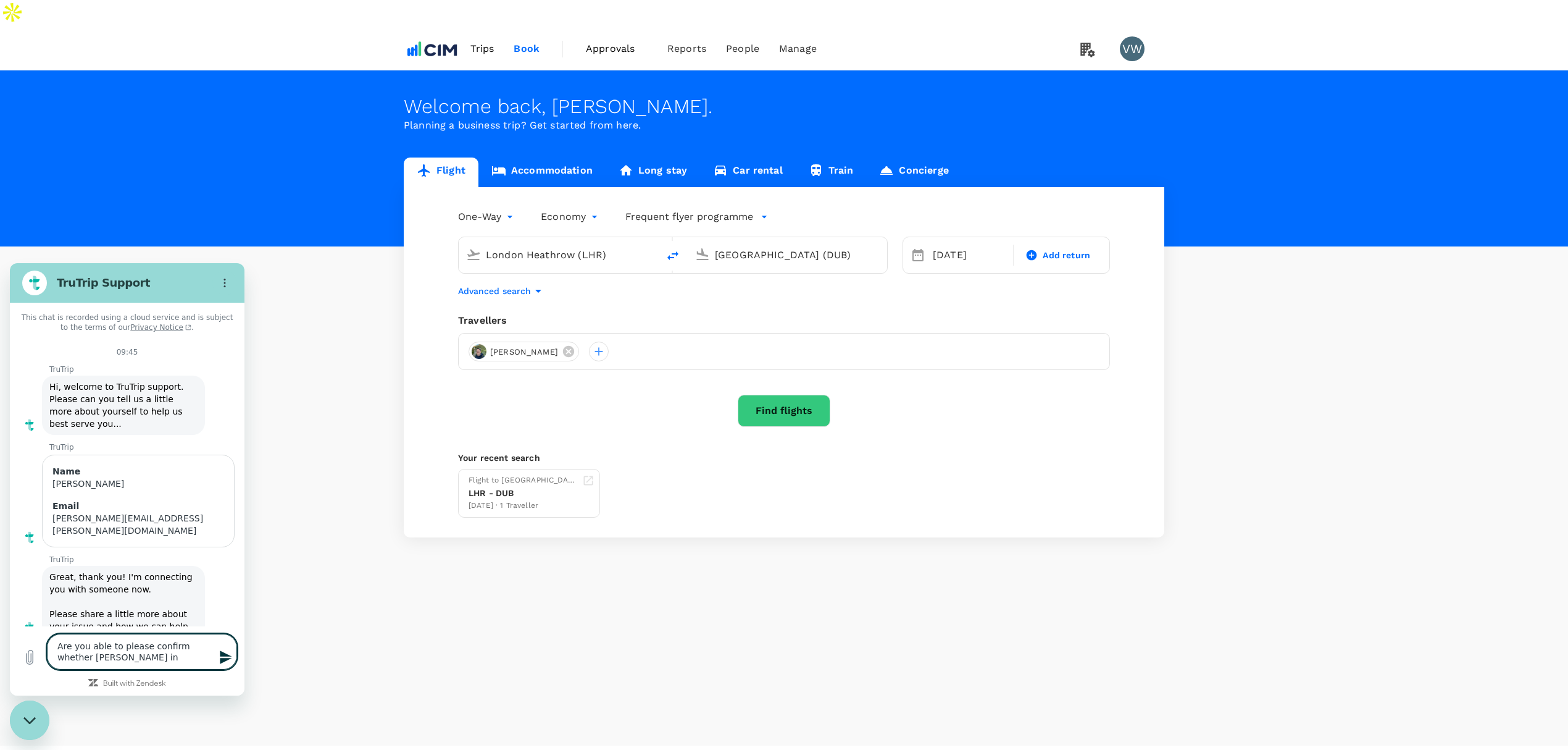
type textarea "x"
type textarea "Are you able to please confirm whether [PERSON_NAME] in th"
type textarea "x"
type textarea "Are you able to please confirm whether [PERSON_NAME] in the"
type textarea "x"
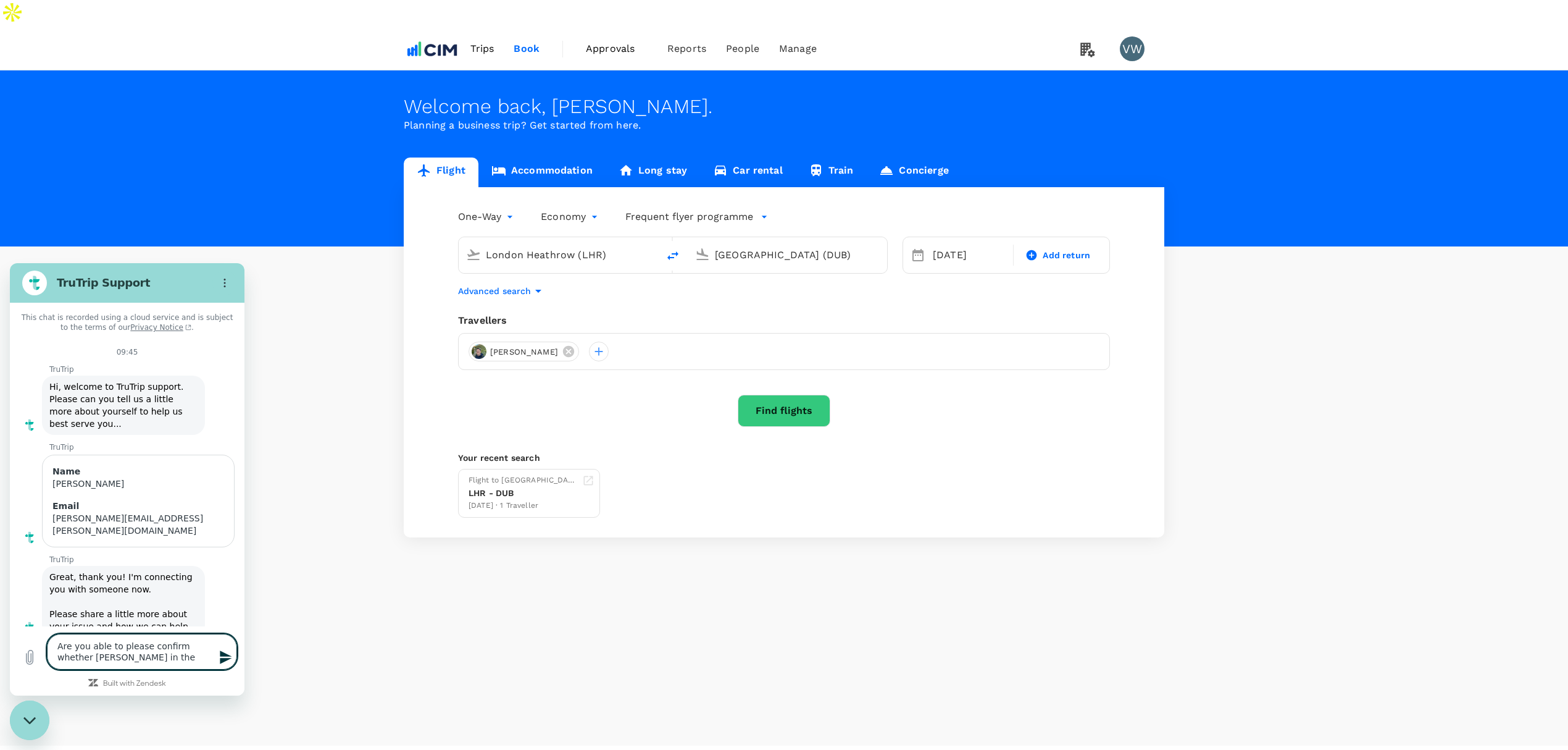
type textarea "Are you able to please confirm whether [PERSON_NAME] in the"
type textarea "x"
type textarea "Are you able to please confirm whether [PERSON_NAME] in the [GEOGRAPHIC_DATA]"
type textarea "x"
type textarea "Are you able to please confirm whether [PERSON_NAME] in the [GEOGRAPHIC_DATA]"
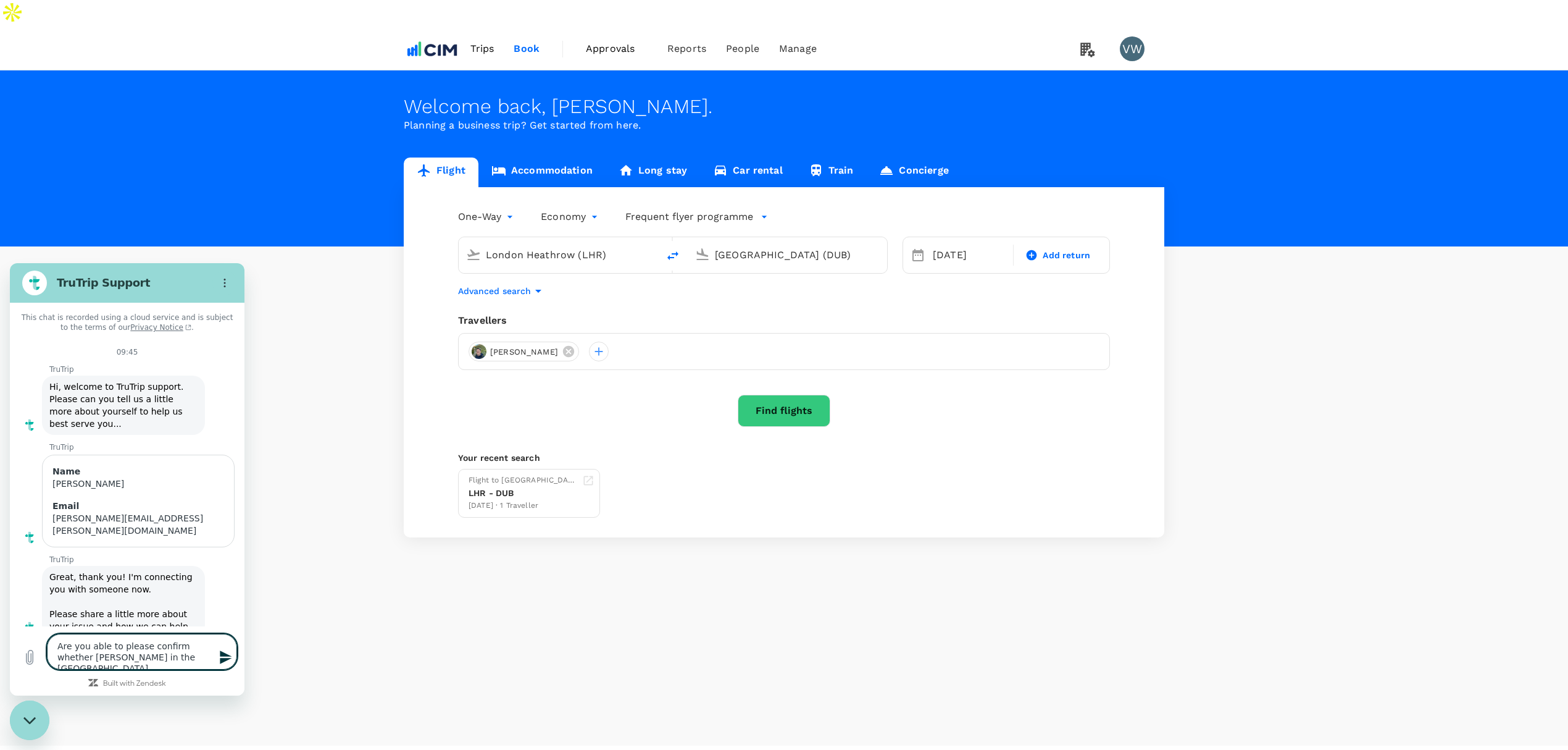
type textarea "x"
type textarea "Are you able to please confirm whether [PERSON_NAME] in the [GEOGRAPHIC_DATA]"
type textarea "x"
type textarea "Are you able to please confirm whether [PERSON_NAME] in the [GEOGRAPHIC_DATA] h"
type textarea "x"
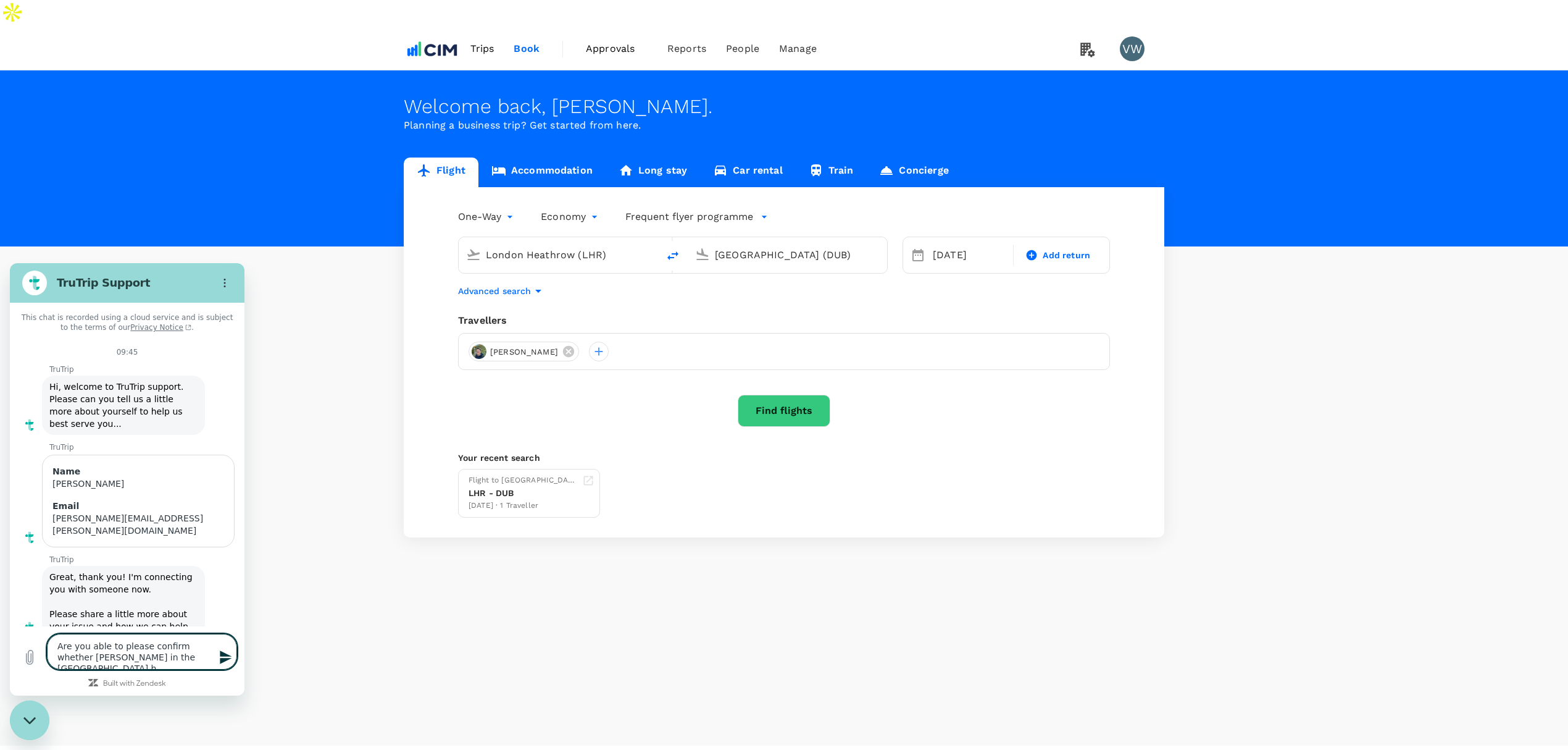
type textarea "Are you able to please confirm whether [PERSON_NAME] in the [GEOGRAPHIC_DATA] ha"
type textarea "x"
type textarea "Are you able to please confirm whether [PERSON_NAME] in the [GEOGRAPHIC_DATA] h…"
type textarea "x"
type textarea "Are you able to please confirm whether [PERSON_NAME] in the [GEOGRAPHIC_DATA] h…"
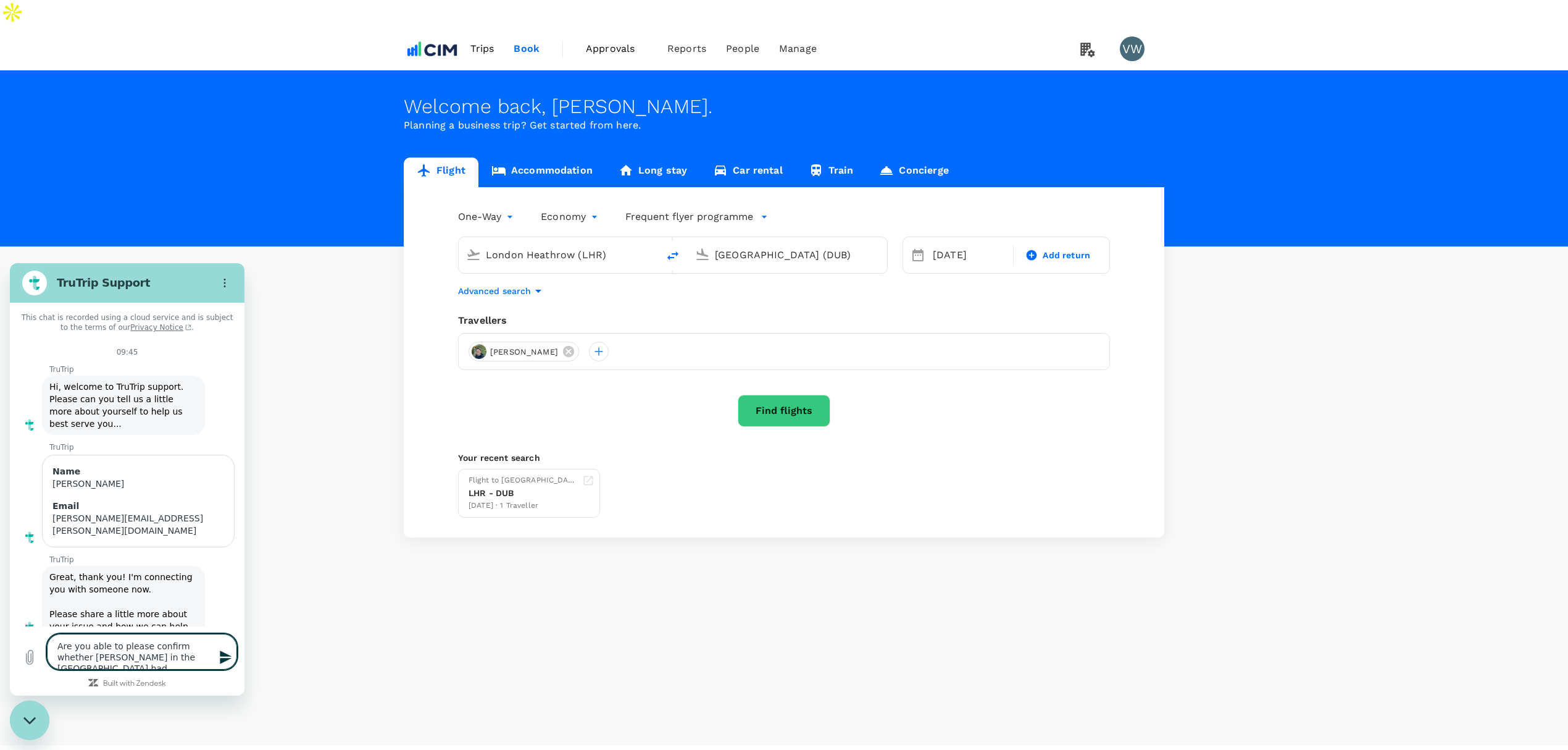
type textarea "x"
type textarea "Are you able to please confirm whether [PERSON_NAME] in the [GEOGRAPHIC_DATA] h…"
type textarea "x"
type textarea "Are you able to please confirm whether [PERSON_NAME] in the [GEOGRAPHIC_DATA] h…"
type textarea "x"
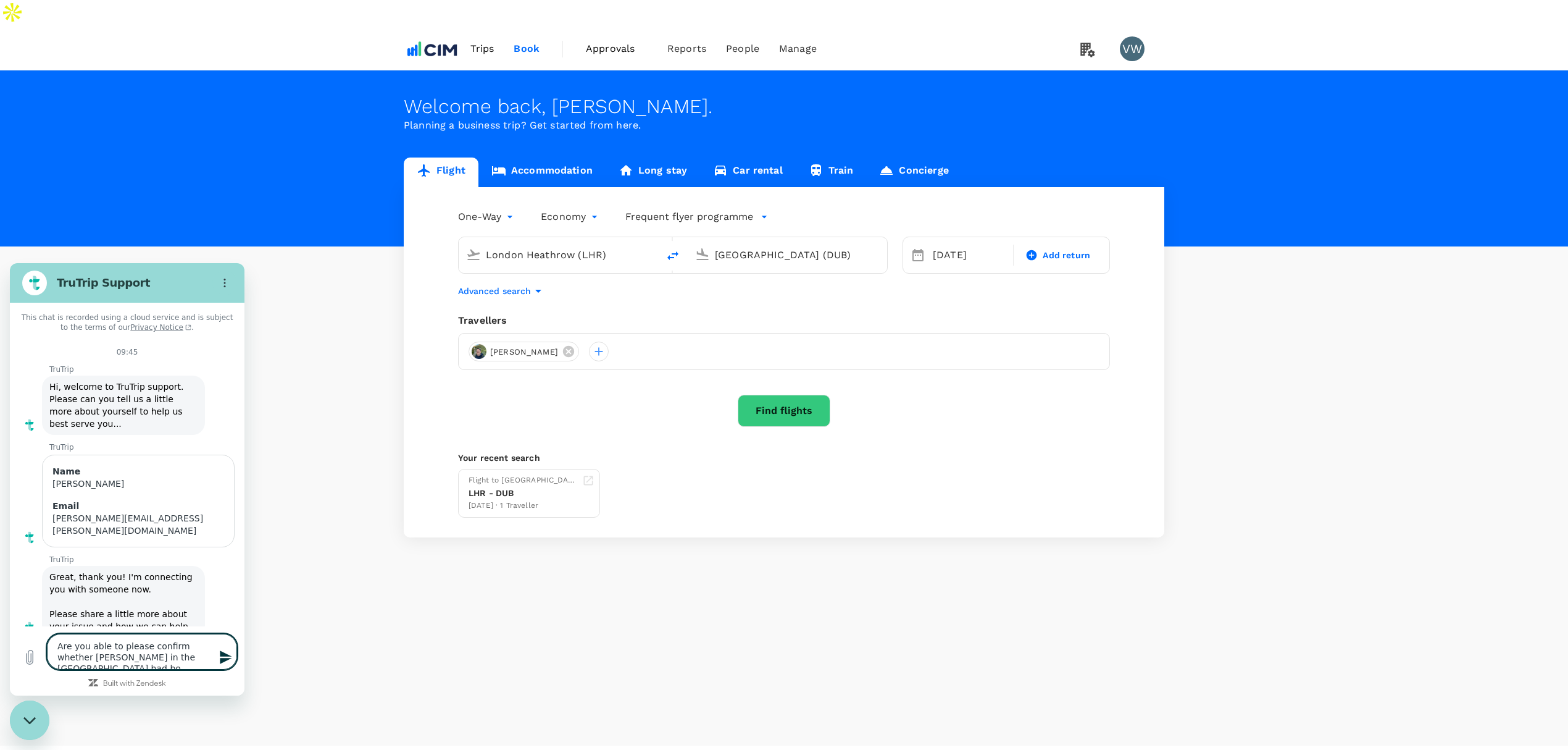
type textarea "Are you able to please confirm whether [PERSON_NAME] in the [GEOGRAPHIC_DATA] h…"
type textarea "x"
type textarea "Are you able to please confirm whether [PERSON_NAME] in the [GEOGRAPHIC_DATA] h…"
type textarea "x"
type textarea "Are you able to please confirm whether [PERSON_NAME] in the [GEOGRAPHIC_DATA] h…"
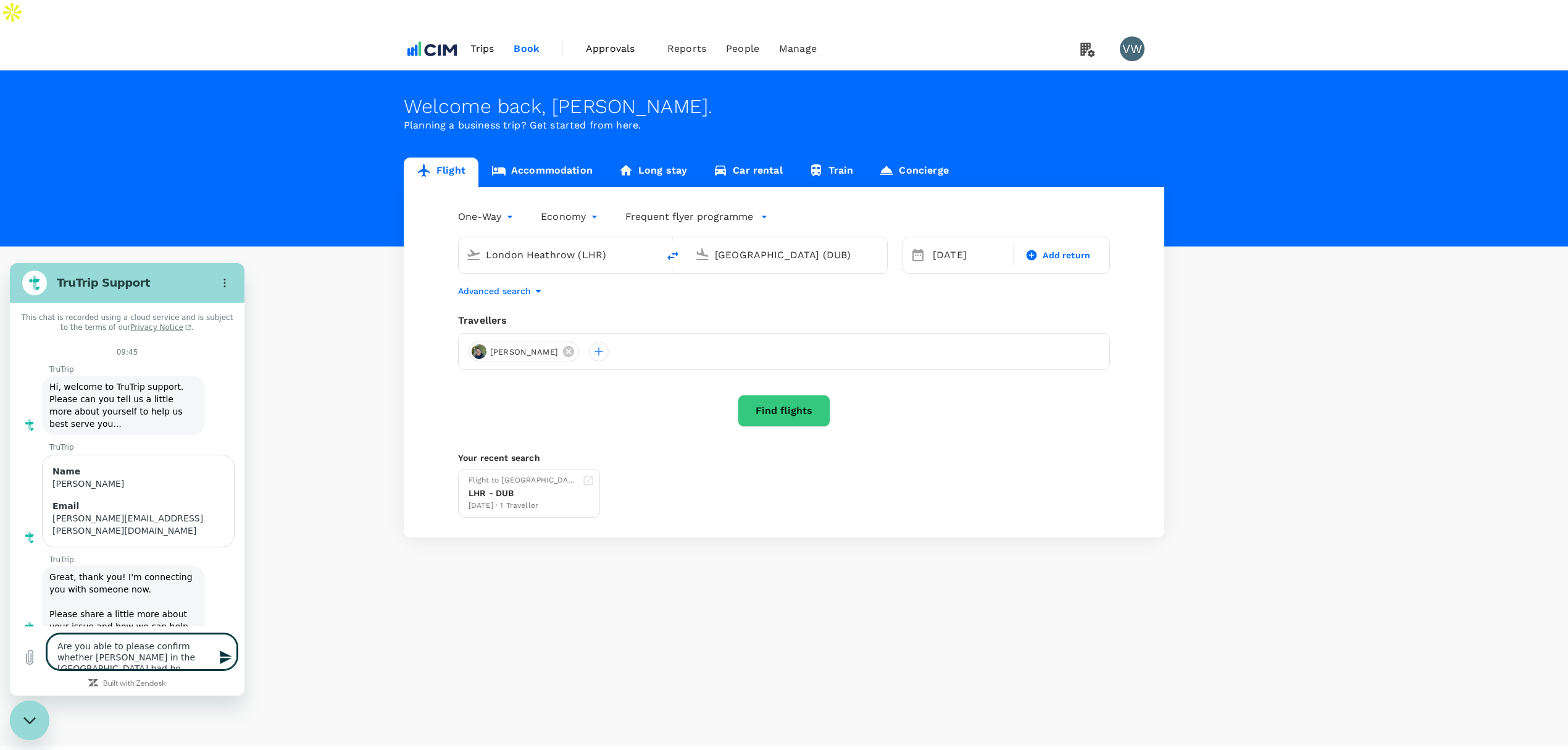
type textarea "x"
type textarea "Are you able to please confirm whether [PERSON_NAME] in the [GEOGRAPHIC_DATA] h…"
type textarea "x"
type textarea "Are you able to please confirm whether [PERSON_NAME] in the [GEOGRAPHIC_DATA] h…"
type textarea "x"
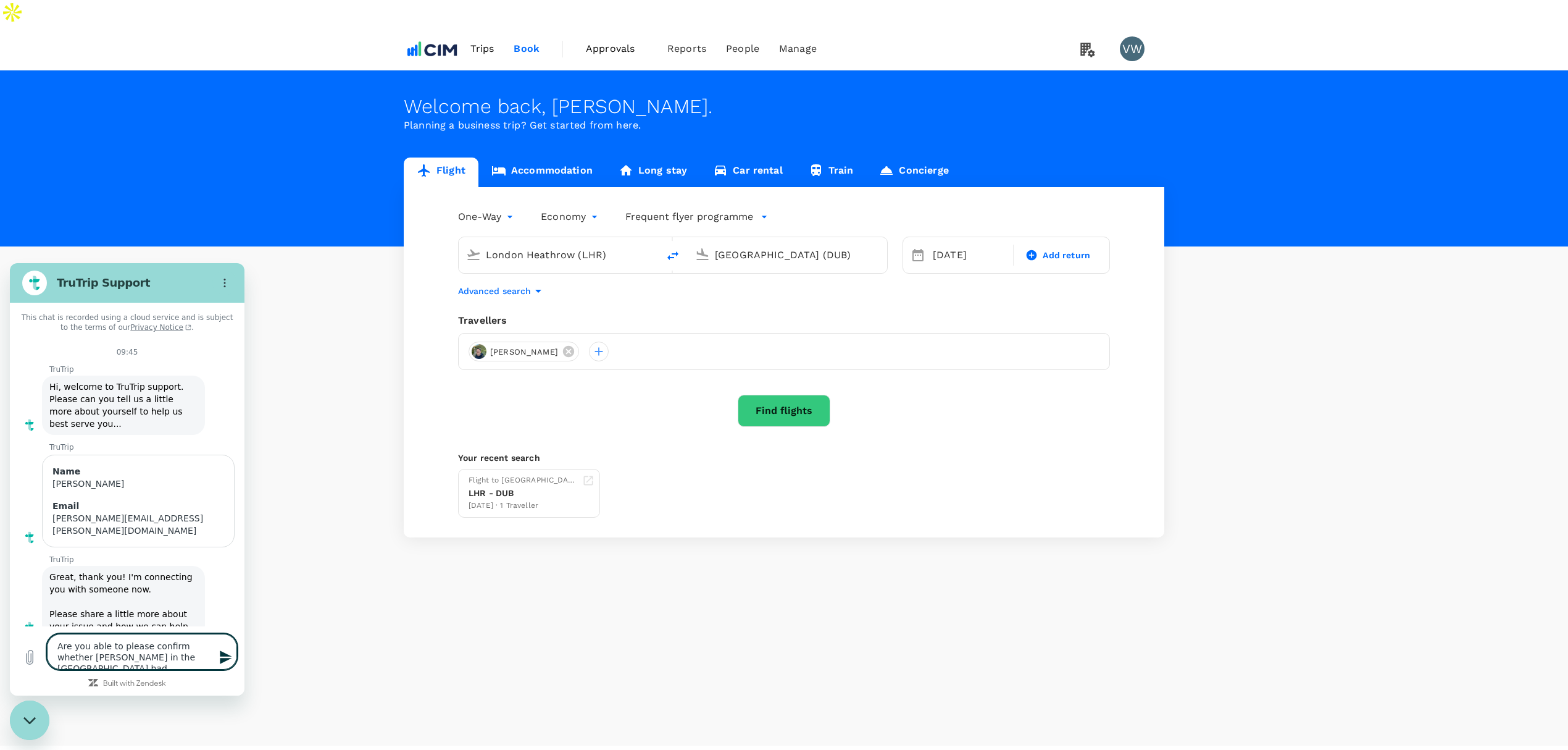
type textarea "Are you able to please confirm whether [PERSON_NAME] in the [GEOGRAPHIC_DATA] ha"
type textarea "x"
type textarea "Are you able to please confirm whether [PERSON_NAME] in the [GEOGRAPHIC_DATA] h…"
type textarea "x"
type textarea "Are you able to please confirm whether [PERSON_NAME] in the [GEOGRAPHIC_DATA] h…"
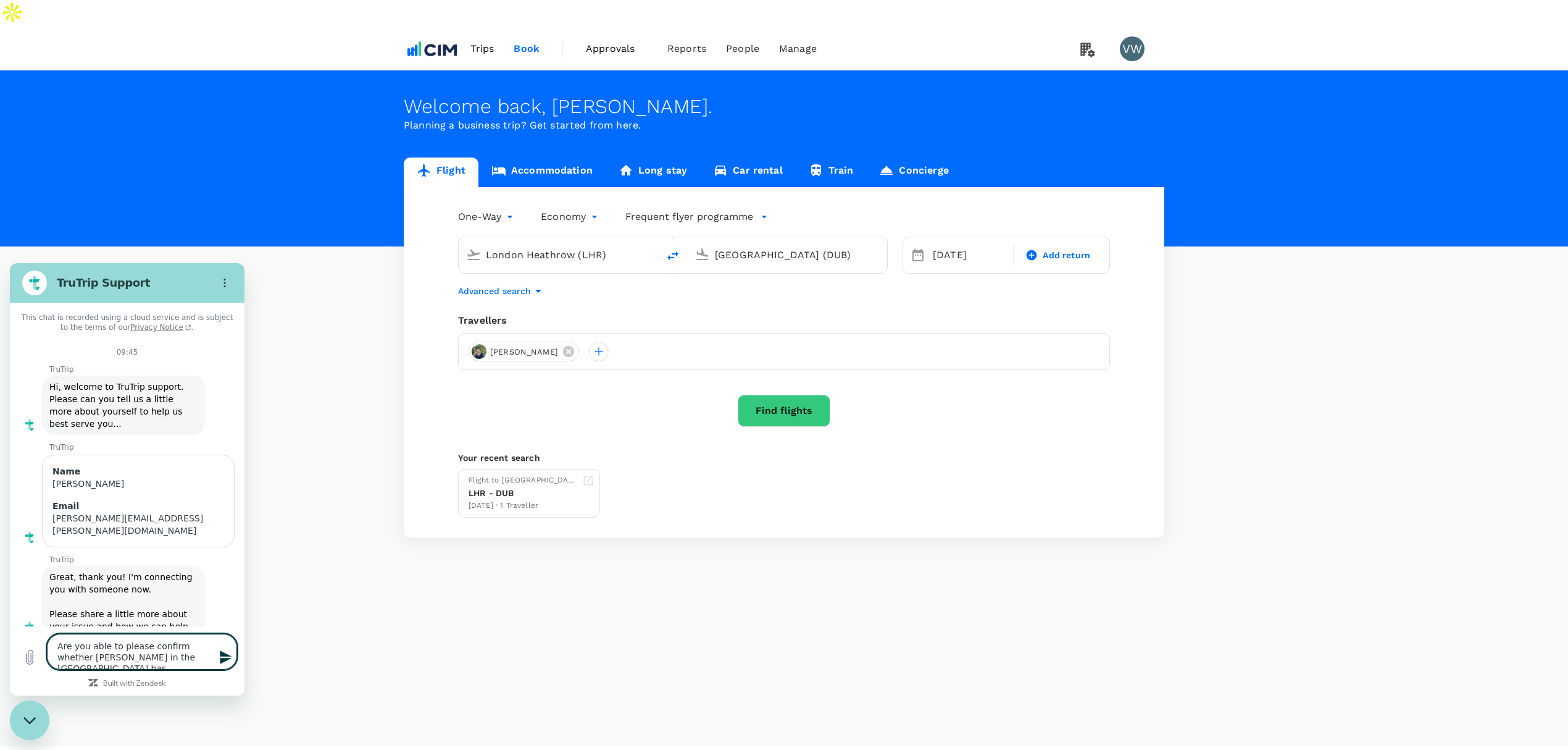
type textarea "x"
type textarea "Are you able to please confirm whether [PERSON_NAME] in the [GEOGRAPHIC_DATA] h…"
type textarea "x"
type textarea "Are you able to please confirm whether [PERSON_NAME] in the [GEOGRAPHIC_DATA] h…"
type textarea "x"
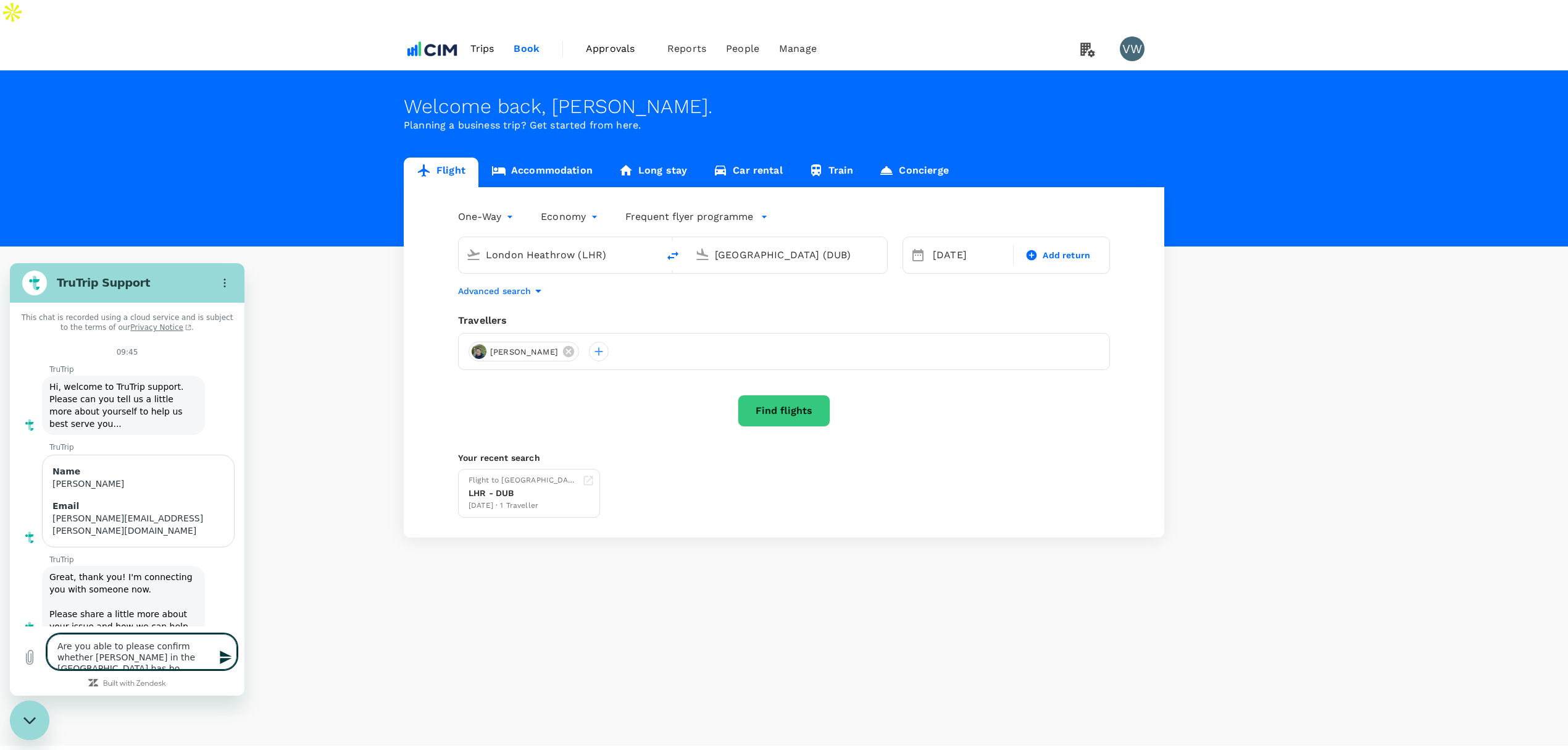
type textarea "Are you able to please confirm whether [PERSON_NAME] in the [GEOGRAPHIC_DATA] h…"
type textarea "x"
type textarea "Are you able to please confirm whether [PERSON_NAME] in the [GEOGRAPHIC_DATA] h…"
type textarea "x"
type textarea "Are you able to please confirm whether [PERSON_NAME] in the [GEOGRAPHIC_DATA] h…"
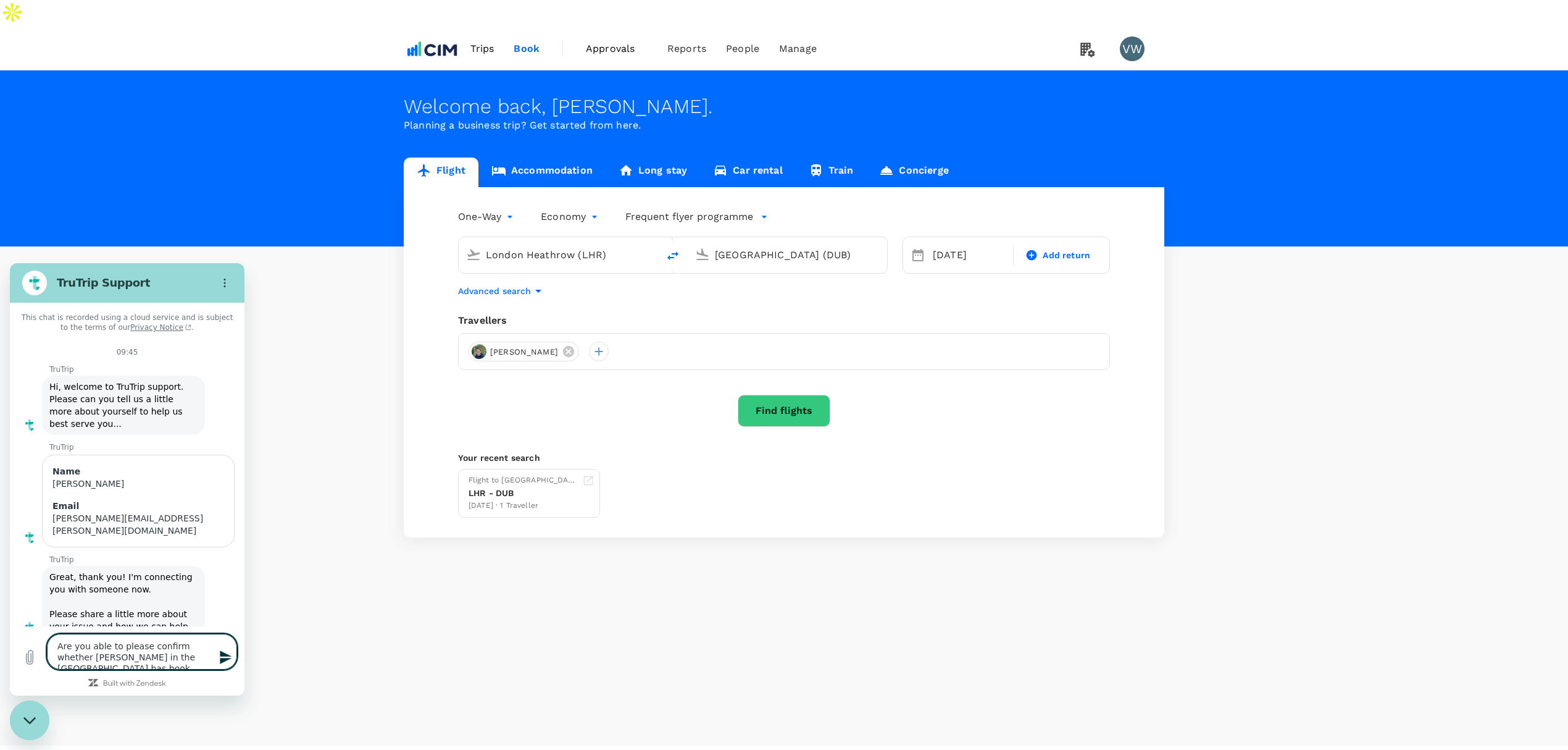
type textarea "x"
type textarea "Are you able to please confirm whether [PERSON_NAME] in the [GEOGRAPHIC_DATA] h…"
type textarea "x"
type textarea "Are you able to please confirm whether [PERSON_NAME] in the [GEOGRAPHIC_DATA] h…"
type textarea "x"
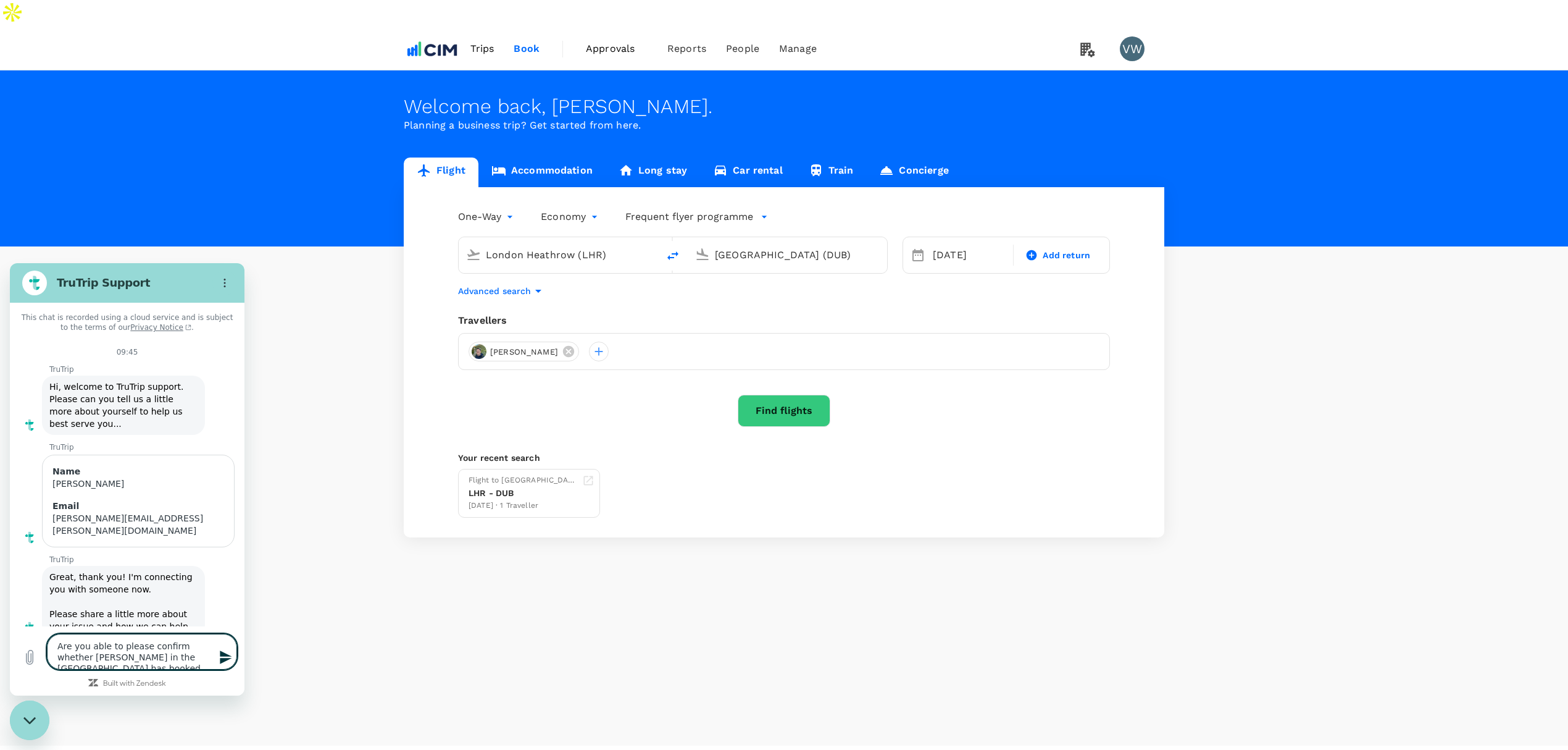
type textarea "Are you able to please confirm whether [PERSON_NAME] in the [GEOGRAPHIC_DATA] h…"
type textarea "x"
type textarea "Are you able to please confirm whether [PERSON_NAME] in the [GEOGRAPHIC_DATA] h…"
type textarea "x"
type textarea "Are you able to please confirm whether [PERSON_NAME] in the [GEOGRAPHIC_DATA] h…"
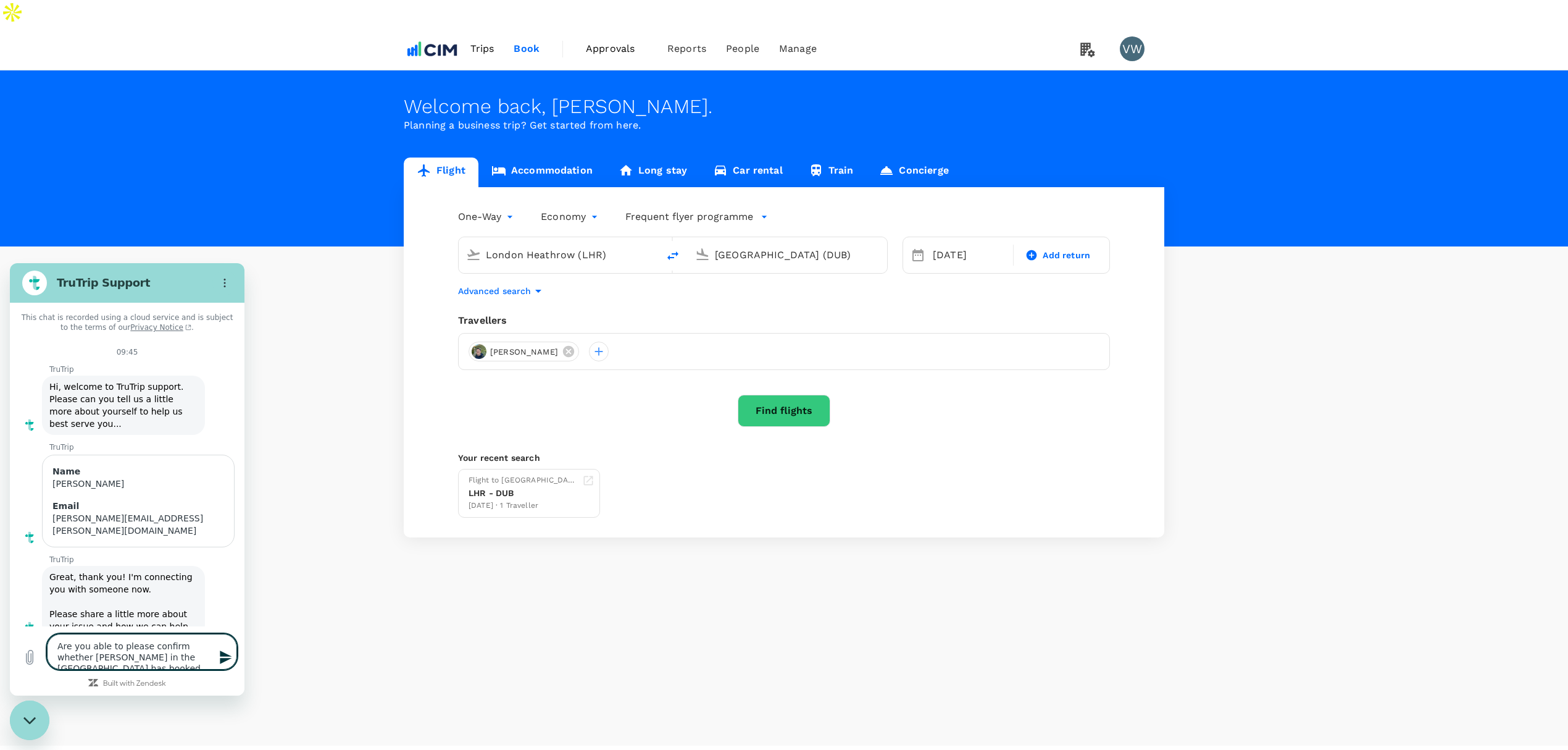
type textarea "x"
type textarea "Are you able to please confirm whether [PERSON_NAME] in the [GEOGRAPHIC_DATA] h…"
type textarea "x"
type textarea "Are you able to please confirm whether [PERSON_NAME] in the [GEOGRAPHIC_DATA] h…"
type textarea "x"
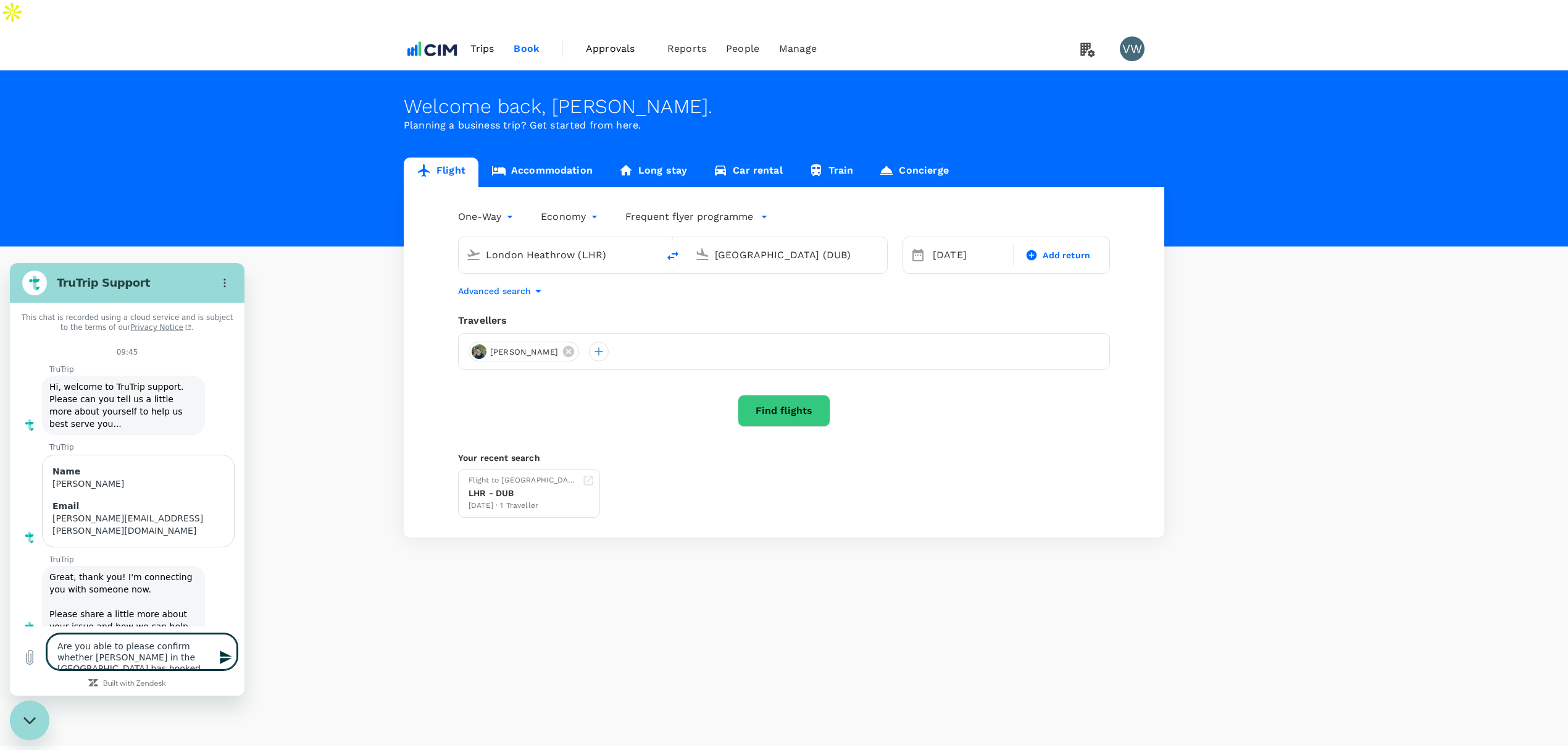
type textarea "Are you able to please confirm whether [PERSON_NAME] in the [GEOGRAPHIC_DATA] h…"
type textarea "x"
type textarea "Are you able to please confirm whether [PERSON_NAME] in the [GEOGRAPHIC_DATA] h…"
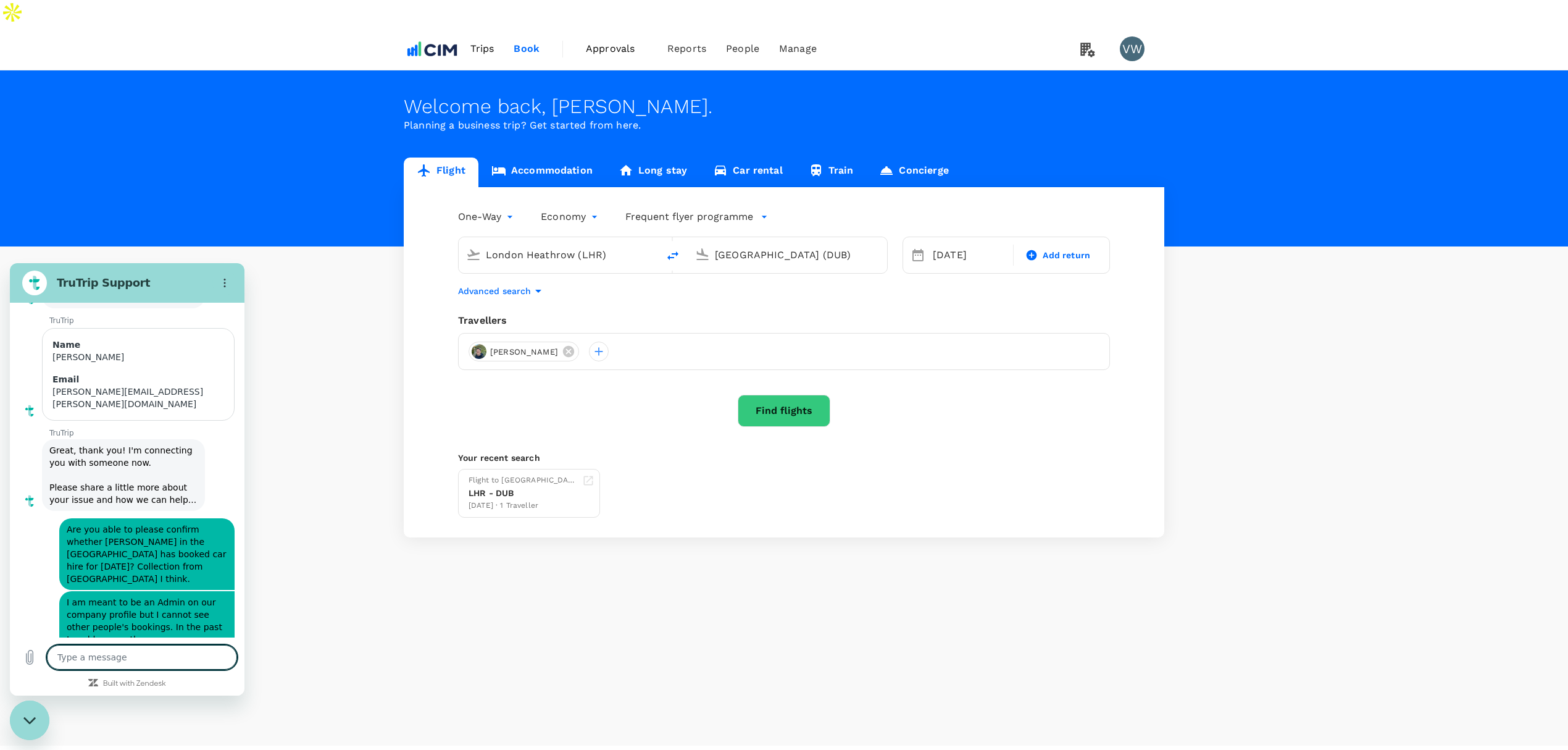
scroll to position [129, 0]
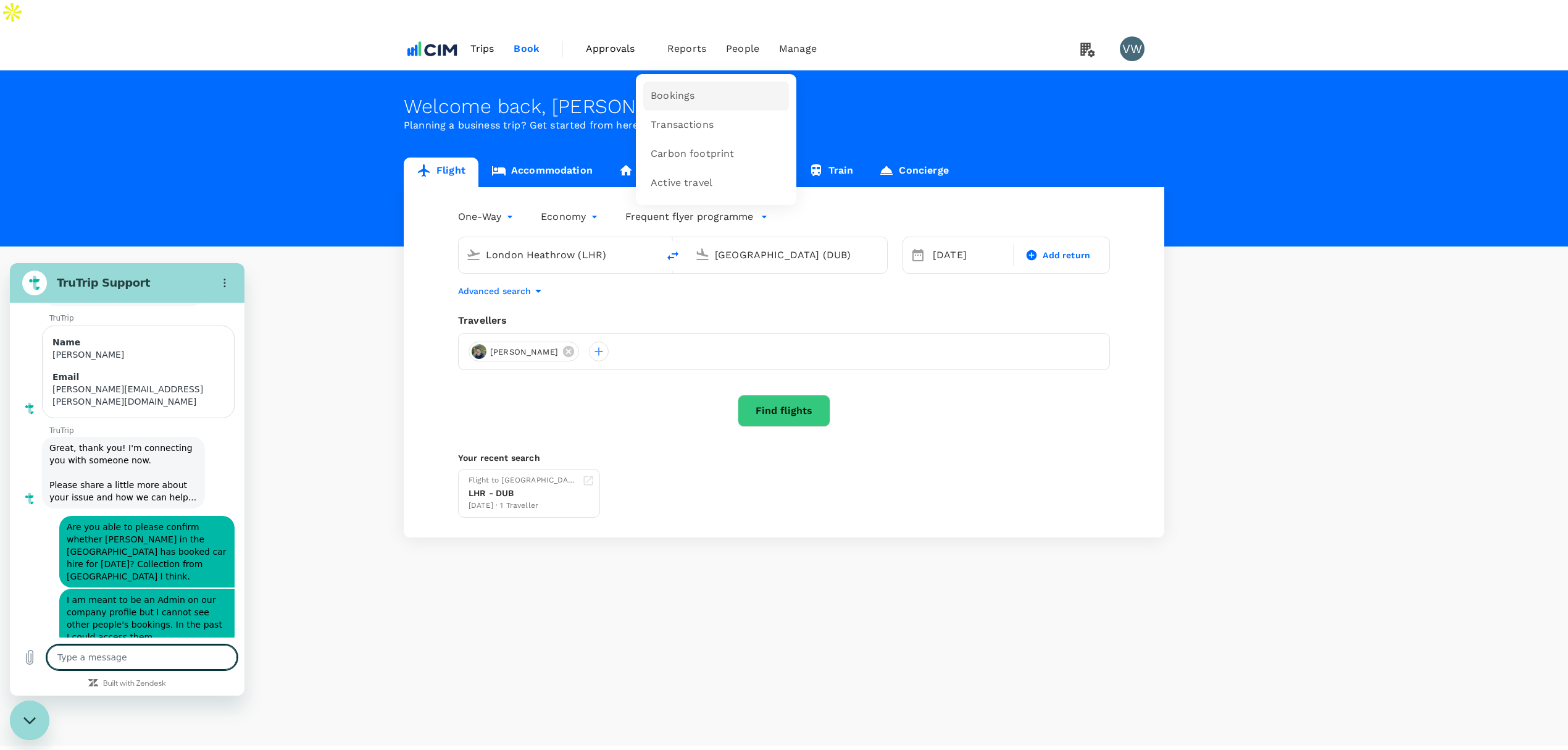
click at [680, 81] on link "Bookings" at bounding box center [716, 96] width 146 height 29
